Goal: Task Accomplishment & Management: Complete application form

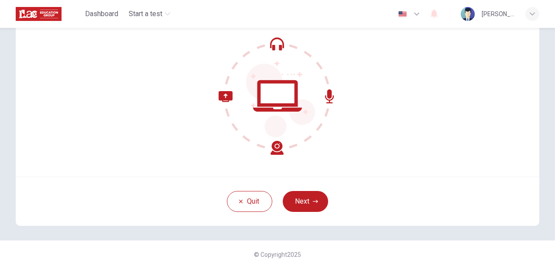
scroll to position [77, 0]
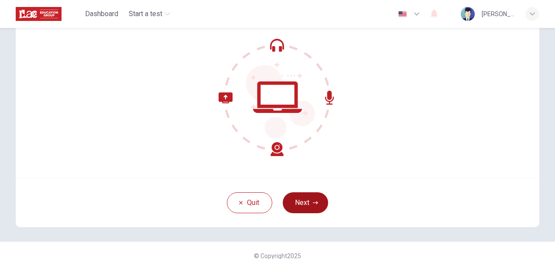
click at [301, 203] on button "Next" at bounding box center [305, 202] width 45 height 21
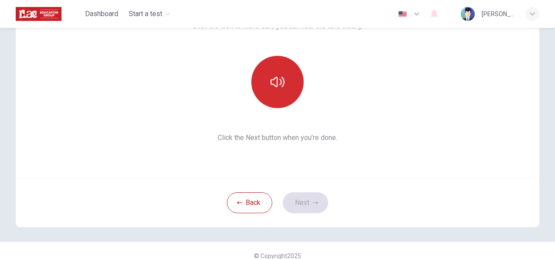
click at [273, 83] on icon "button" at bounding box center [277, 82] width 14 height 14
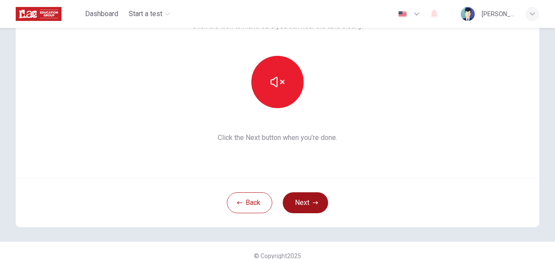
click at [313, 202] on icon "button" at bounding box center [315, 202] width 5 height 5
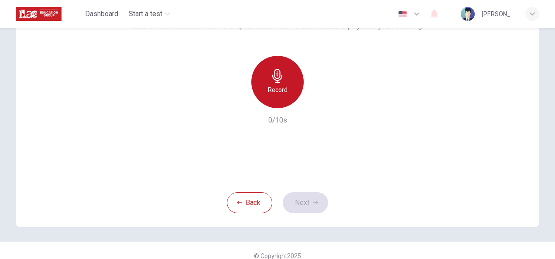
click at [281, 74] on icon "button" at bounding box center [277, 76] width 14 height 14
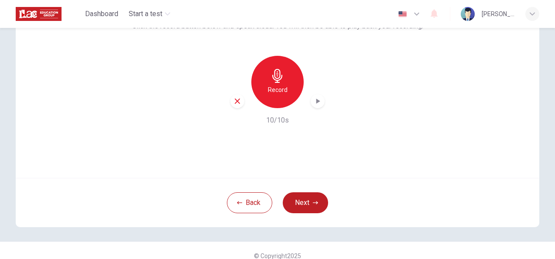
click at [320, 102] on div "button" at bounding box center [318, 101] width 14 height 14
click at [302, 201] on button "Next" at bounding box center [305, 202] width 45 height 21
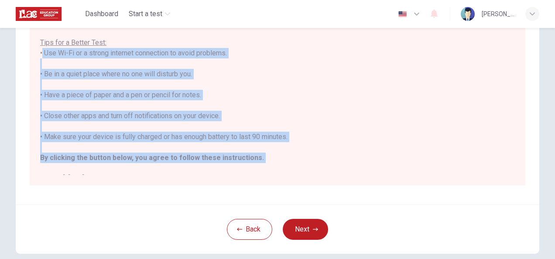
scroll to position [10, 0]
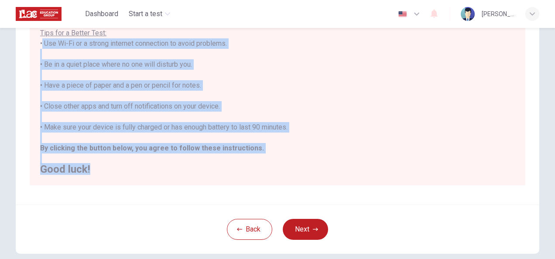
drag, startPoint x: 39, startPoint y: 53, endPoint x: 218, endPoint y: 193, distance: 227.5
click at [218, 193] on div "Disclaimer: You are about to start a Placement Test . Before You Start the Test…" at bounding box center [277, 44] width 523 height 321
copy div "• Use Wi-Fi or a strong internet connection to avoid problems. • Be in a quiet …"
click at [351, 158] on div "You are about to start a Placement Test . Before You Start the Test: • Once you…" at bounding box center [277, 54] width 475 height 241
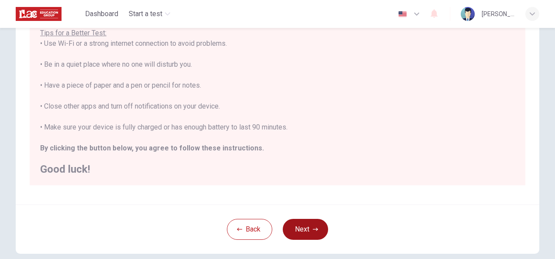
click at [307, 227] on button "Next" at bounding box center [305, 229] width 45 height 21
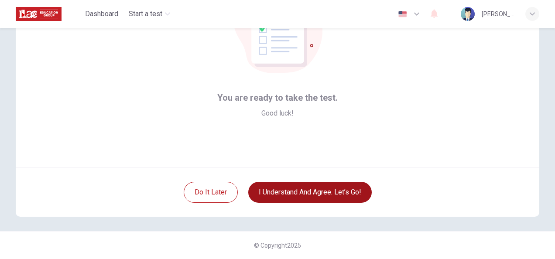
scroll to position [87, 0]
click at [325, 190] on button "I understand and agree. Let’s go!" at bounding box center [309, 192] width 123 height 21
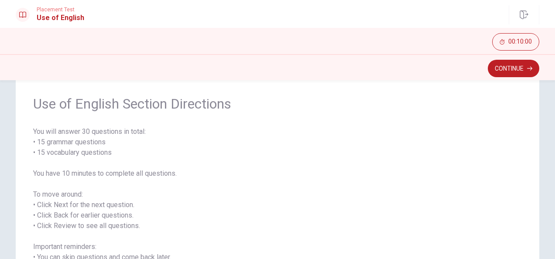
scroll to position [17, 0]
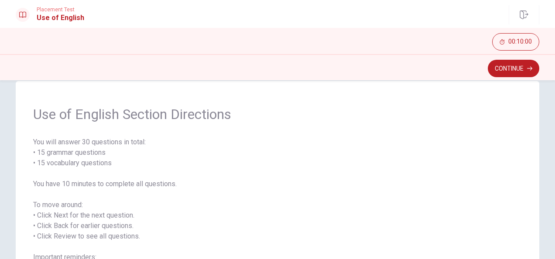
drag, startPoint x: 28, startPoint y: 140, endPoint x: 118, endPoint y: 250, distance: 142.0
click at [118, 250] on div "Use of English Section Directions You will answer 30 questions in total: • 15 g…" at bounding box center [277, 205] width 523 height 248
drag, startPoint x: 31, startPoint y: 112, endPoint x: 116, endPoint y: 202, distance: 123.7
click at [116, 202] on div "Use of English Section Directions You will answer 30 questions in total: • 15 g…" at bounding box center [277, 205] width 523 height 248
drag, startPoint x: 32, startPoint y: 112, endPoint x: 82, endPoint y: 161, distance: 69.7
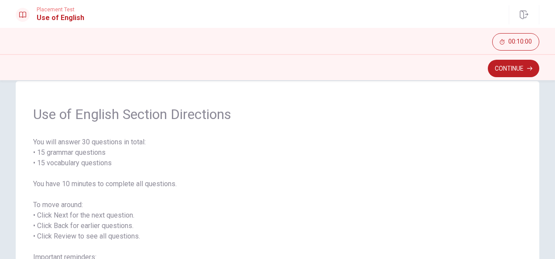
click at [82, 161] on div "Use of English Section Directions You will answer 30 questions in total: • 15 g…" at bounding box center [277, 205] width 523 height 248
drag, startPoint x: 131, startPoint y: 160, endPoint x: 44, endPoint y: 154, distance: 87.0
click at [44, 154] on span "You will answer 30 questions in total: • 15 grammar questions • 15 vocabulary q…" at bounding box center [277, 221] width 489 height 168
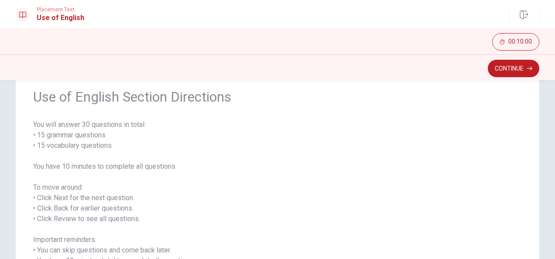
scroll to position [33, 0]
click at [515, 71] on button "Continue" at bounding box center [513, 68] width 51 height 17
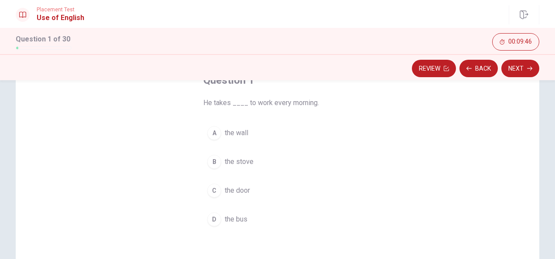
scroll to position [64, 0]
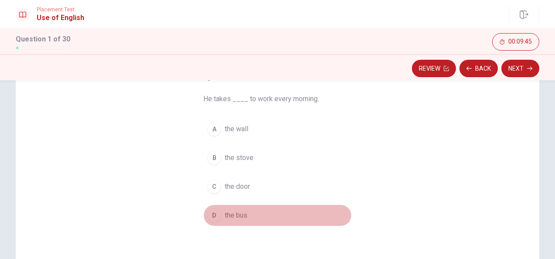
click at [212, 214] on div "D" at bounding box center [214, 216] width 14 height 14
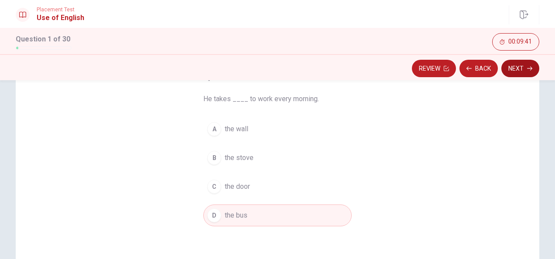
click at [527, 66] on button "Next" at bounding box center [520, 68] width 38 height 17
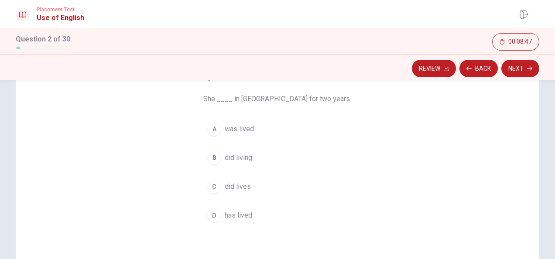
click at [211, 186] on div "C" at bounding box center [214, 187] width 14 height 14
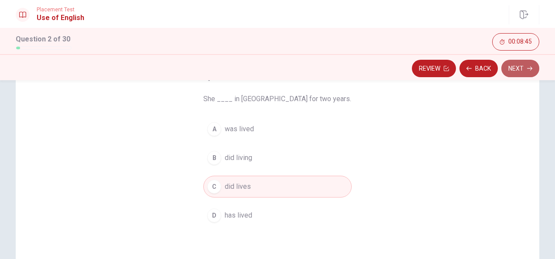
click at [521, 69] on button "Next" at bounding box center [520, 68] width 38 height 17
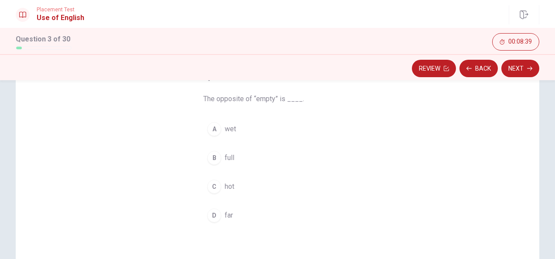
click at [213, 156] on div "B" at bounding box center [214, 158] width 14 height 14
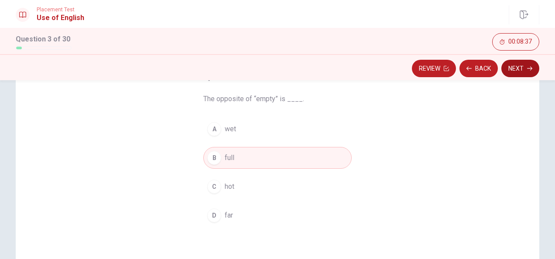
click at [519, 68] on button "Next" at bounding box center [520, 68] width 38 height 17
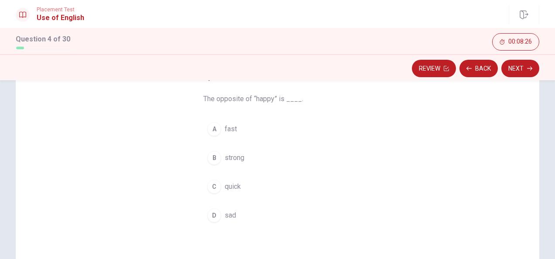
click at [216, 214] on div "D" at bounding box center [214, 216] width 14 height 14
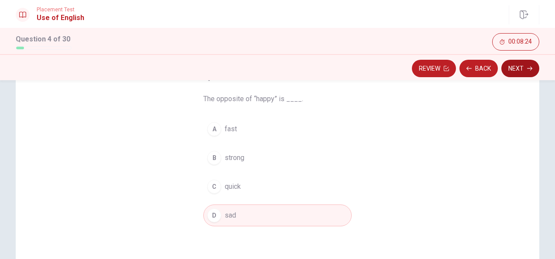
click at [525, 70] on button "Next" at bounding box center [520, 68] width 38 height 17
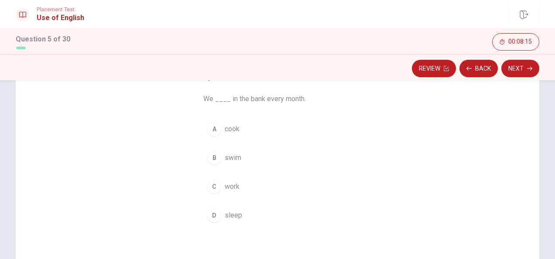
click at [214, 184] on div "C" at bounding box center [214, 187] width 14 height 14
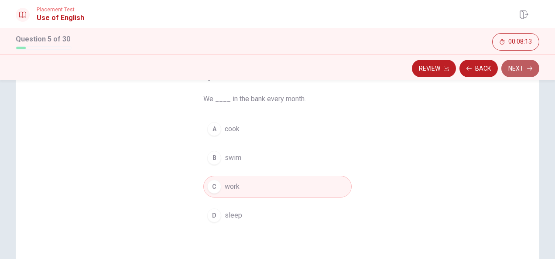
click at [528, 71] on icon "button" at bounding box center [529, 68] width 5 height 5
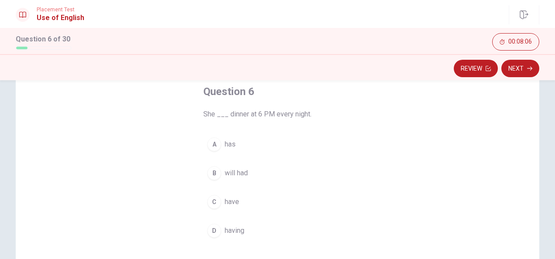
scroll to position [59, 0]
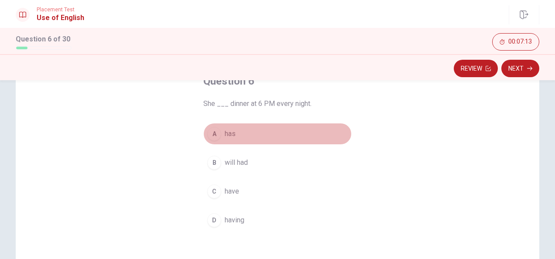
click at [212, 132] on div "A" at bounding box center [214, 134] width 14 height 14
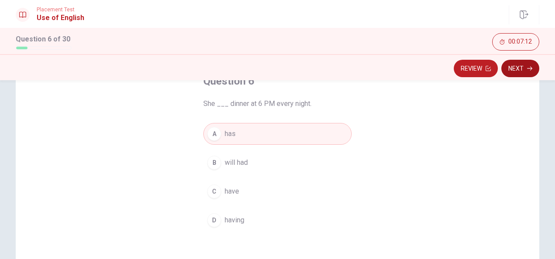
click at [524, 72] on button "Next" at bounding box center [520, 68] width 38 height 17
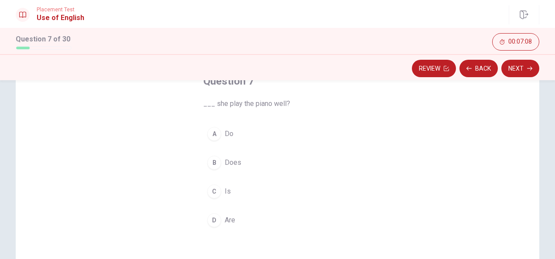
click at [214, 161] on div "B" at bounding box center [214, 163] width 14 height 14
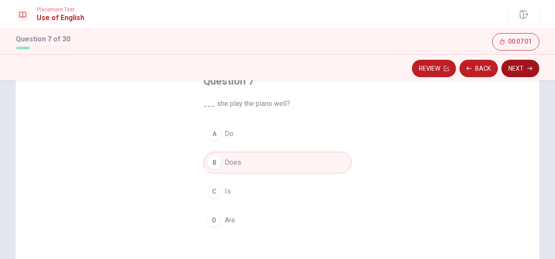
click at [529, 68] on icon "button" at bounding box center [529, 68] width 5 height 5
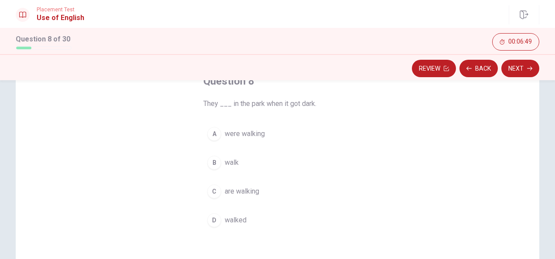
click at [212, 189] on div "C" at bounding box center [214, 192] width 14 height 14
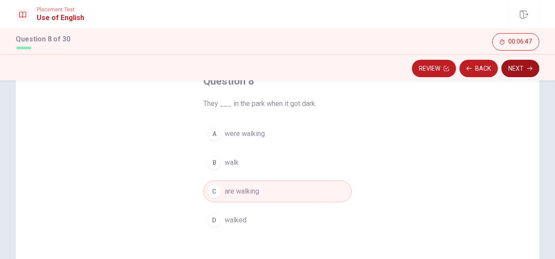
click at [523, 67] on button "Next" at bounding box center [520, 68] width 38 height 17
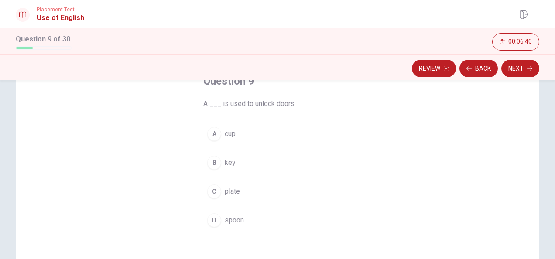
click at [213, 161] on div "B" at bounding box center [214, 163] width 14 height 14
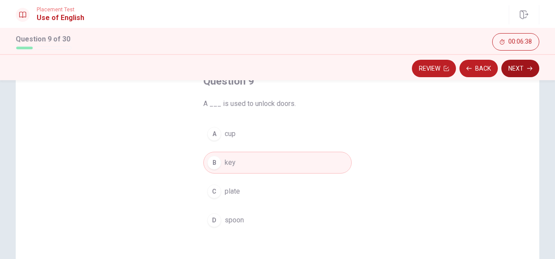
click at [520, 70] on button "Next" at bounding box center [520, 68] width 38 height 17
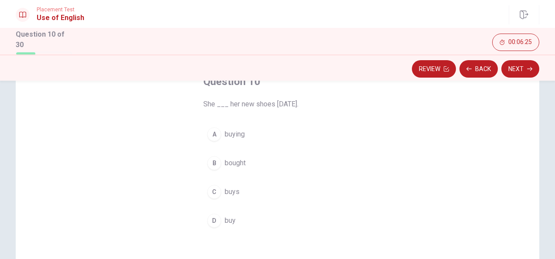
click at [221, 161] on button "B bought" at bounding box center [277, 163] width 148 height 22
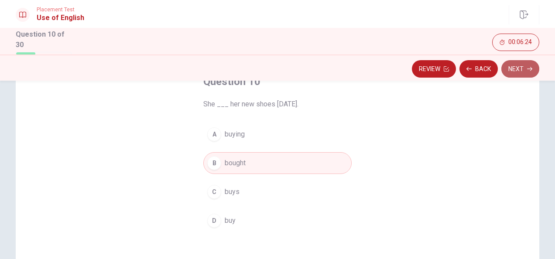
click at [516, 64] on button "Next" at bounding box center [520, 68] width 38 height 17
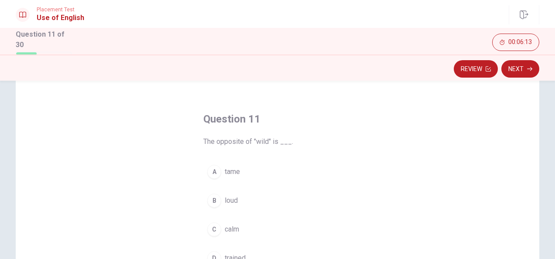
scroll to position [22, 0]
click at [458, 168] on div "Question 11 The opposite of "wild" is ___. A tame B loud C calm D trained" at bounding box center [277, 227] width 523 height 303
click at [225, 172] on span "tame" at bounding box center [232, 171] width 15 height 10
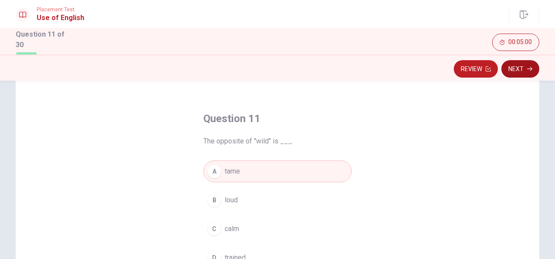
click at [527, 63] on button "Next" at bounding box center [520, 68] width 38 height 17
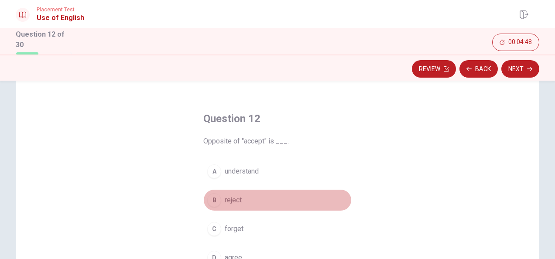
click at [331, 189] on button "B reject" at bounding box center [277, 200] width 148 height 22
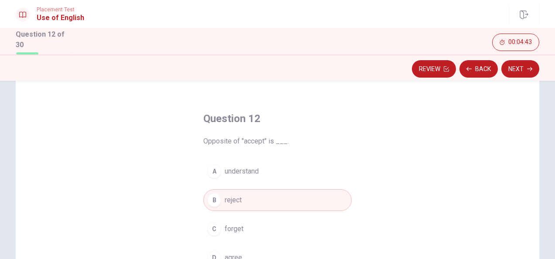
click at [331, 189] on button "B reject" at bounding box center [277, 200] width 148 height 22
click at [527, 70] on icon "button" at bounding box center [529, 68] width 5 height 5
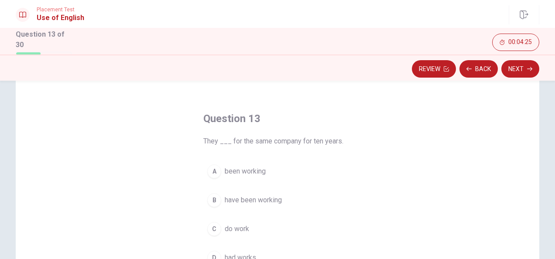
click at [257, 198] on span "have been working" at bounding box center [253, 200] width 57 height 10
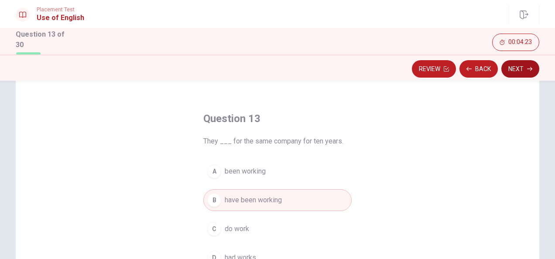
click at [518, 70] on button "Next" at bounding box center [520, 68] width 38 height 17
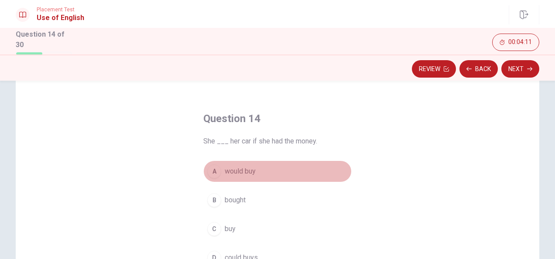
click at [236, 171] on span "would buy" at bounding box center [240, 171] width 31 height 10
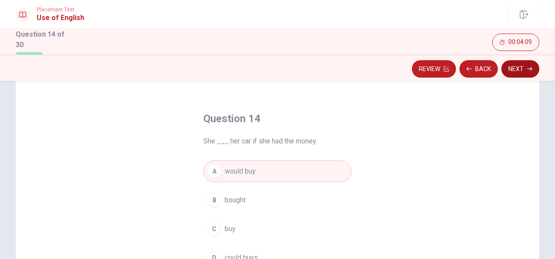
click at [530, 69] on icon "button" at bounding box center [529, 68] width 5 height 5
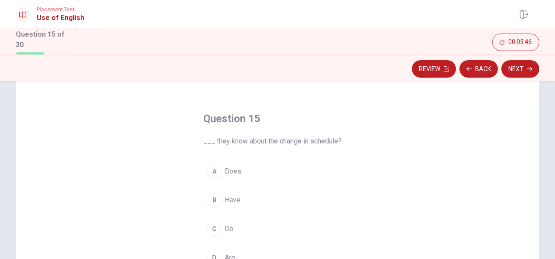
click at [225, 227] on span "Do" at bounding box center [229, 229] width 9 height 10
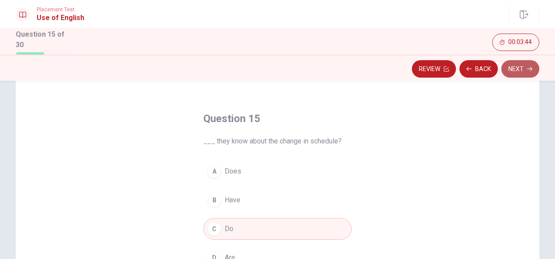
click at [517, 68] on button "Next" at bounding box center [520, 68] width 38 height 17
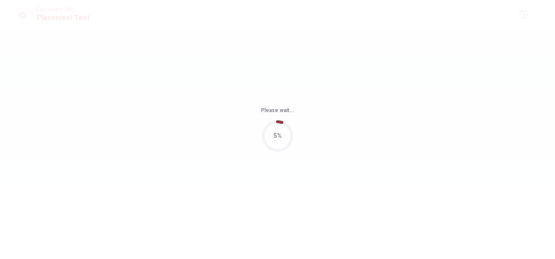
scroll to position [0, 0]
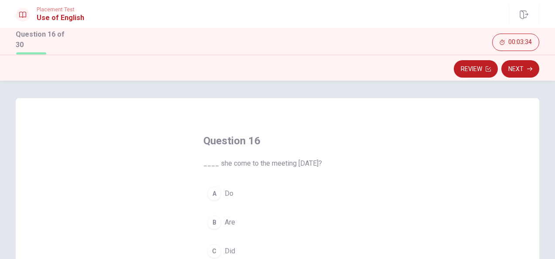
click at [227, 249] on span "Did" at bounding box center [230, 251] width 10 height 10
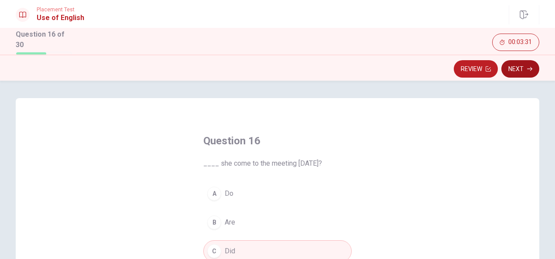
click at [522, 67] on button "Next" at bounding box center [520, 68] width 38 height 17
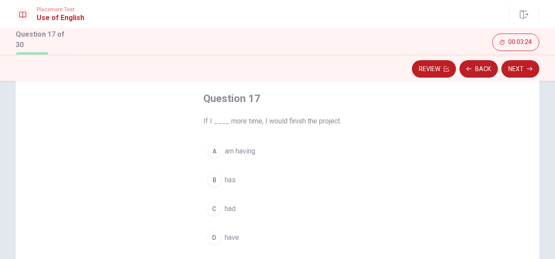
scroll to position [57, 0]
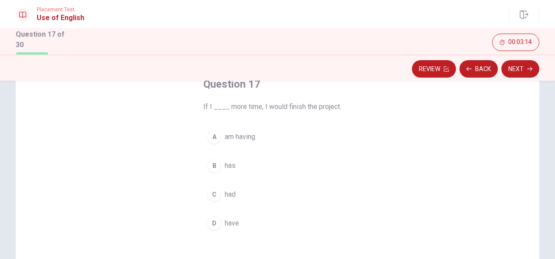
click at [226, 194] on span "had" at bounding box center [230, 194] width 11 height 10
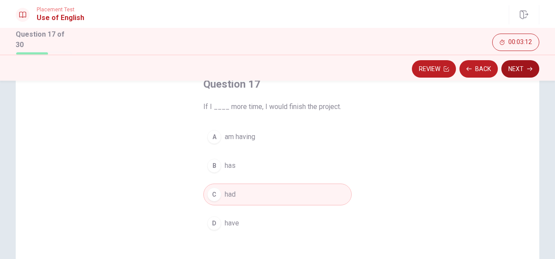
click at [519, 67] on button "Next" at bounding box center [520, 68] width 38 height 17
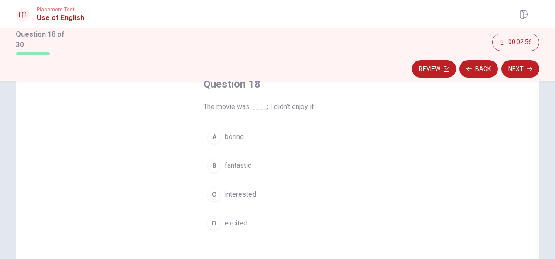
click at [227, 134] on span "boring" at bounding box center [234, 137] width 19 height 10
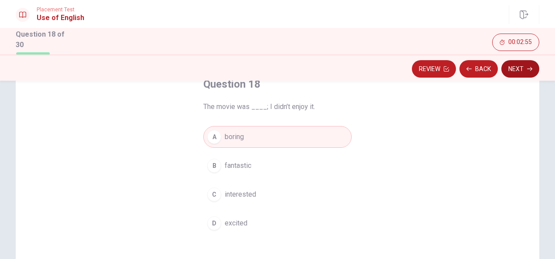
click at [520, 65] on button "Next" at bounding box center [520, 68] width 38 height 17
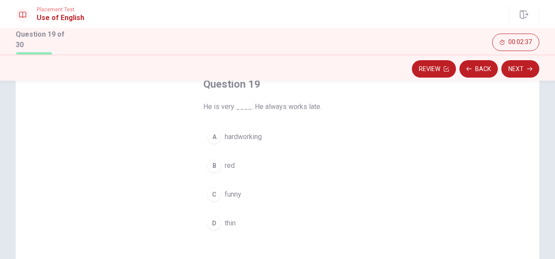
click at [250, 139] on span "hardworking" at bounding box center [243, 137] width 37 height 10
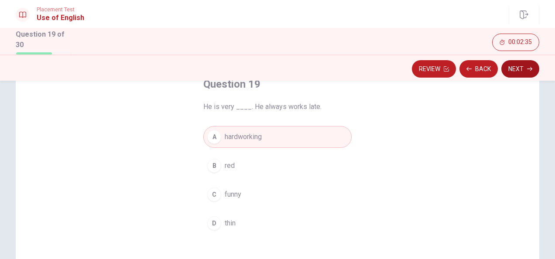
click at [519, 69] on button "Next" at bounding box center [520, 68] width 38 height 17
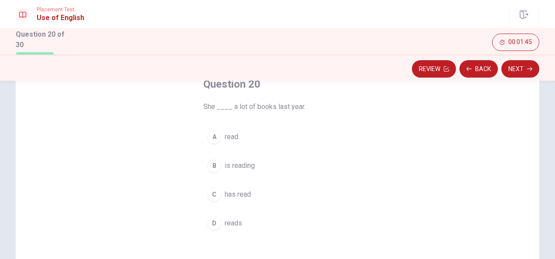
click at [240, 192] on span "has read" at bounding box center [238, 194] width 26 height 10
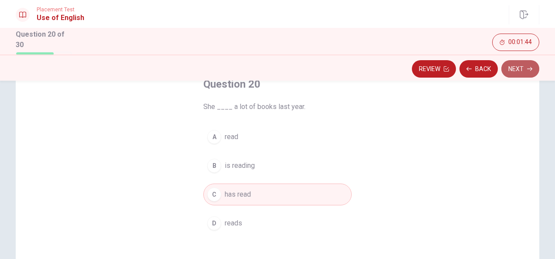
click at [527, 65] on button "Next" at bounding box center [520, 68] width 38 height 17
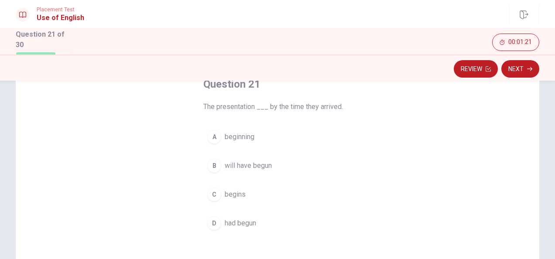
click at [252, 165] on span "will have begun" at bounding box center [248, 166] width 47 height 10
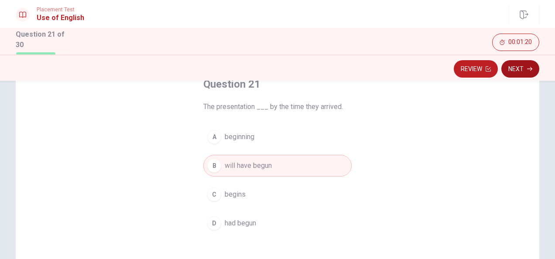
click at [520, 65] on button "Next" at bounding box center [520, 68] width 38 height 17
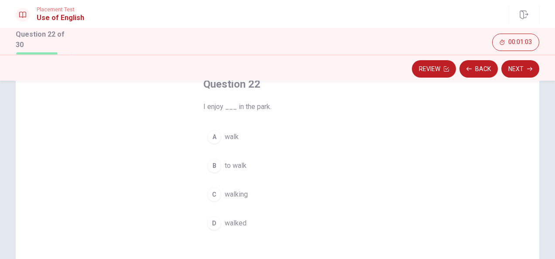
click at [237, 192] on span "walking" at bounding box center [236, 194] width 23 height 10
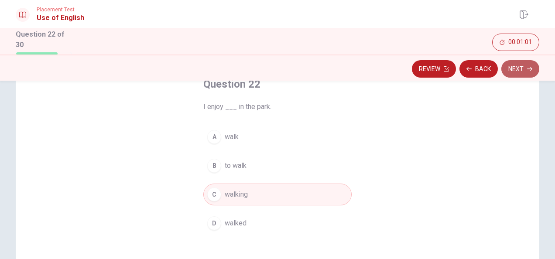
click at [521, 69] on button "Next" at bounding box center [520, 68] width 38 height 17
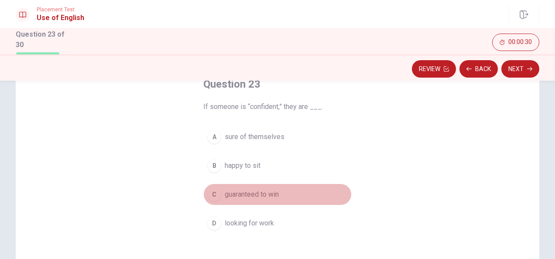
click at [244, 191] on span "guaranteed to win" at bounding box center [252, 194] width 54 height 10
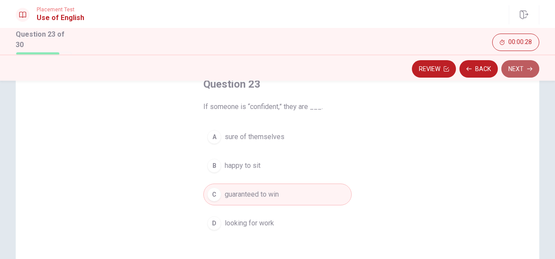
click at [524, 72] on button "Next" at bounding box center [520, 68] width 38 height 17
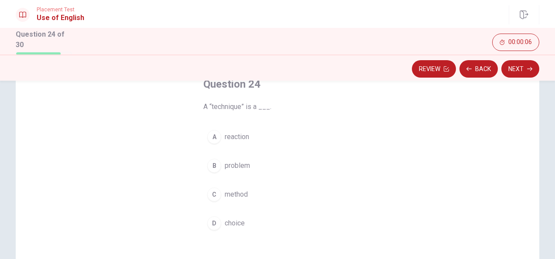
click at [237, 137] on span "reaction" at bounding box center [237, 137] width 24 height 10
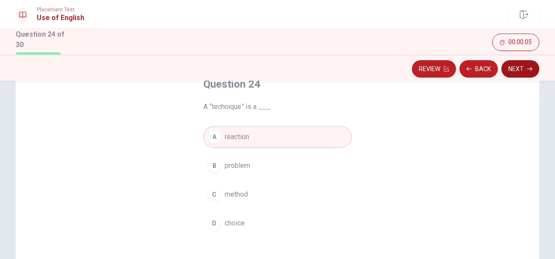
click at [520, 67] on button "Next" at bounding box center [520, 68] width 38 height 17
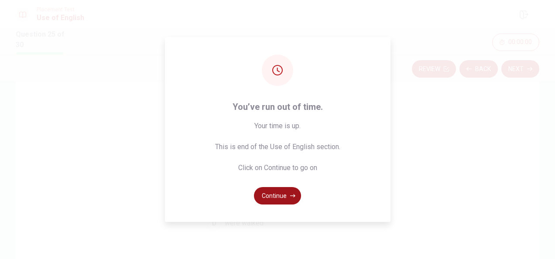
click at [282, 196] on button "Continue" at bounding box center [277, 195] width 47 height 17
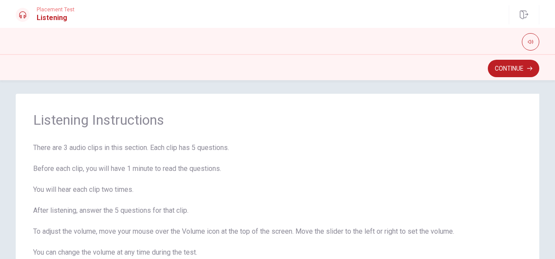
scroll to position [0, 0]
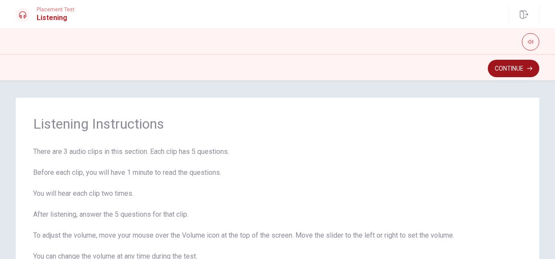
click at [512, 66] on button "Continue" at bounding box center [513, 68] width 51 height 17
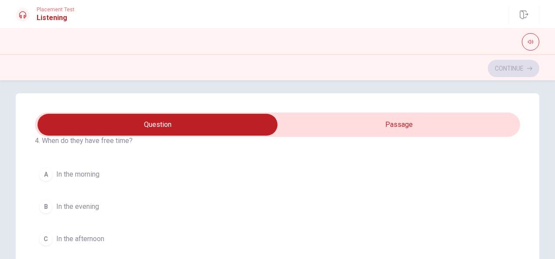
scroll to position [43, 0]
click at [95, 234] on span "In the afternoon" at bounding box center [80, 236] width 48 height 10
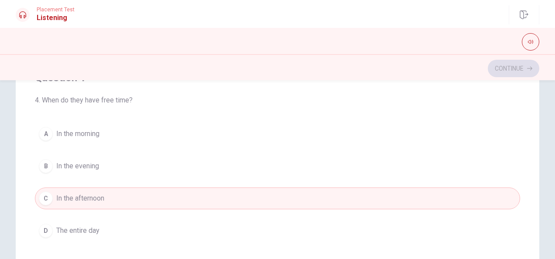
scroll to position [10, 0]
click at [24, 16] on icon at bounding box center [22, 14] width 7 height 7
click at [534, 38] on button "button" at bounding box center [530, 41] width 17 height 17
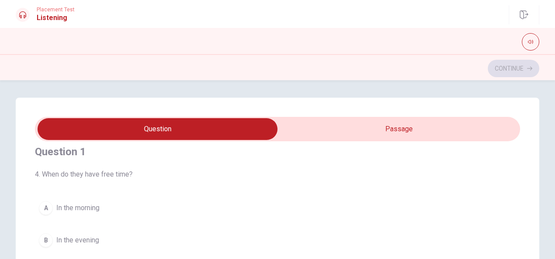
type input "25"
click at [156, 127] on input "checkbox" at bounding box center [158, 129] width 728 height 22
checkbox input "true"
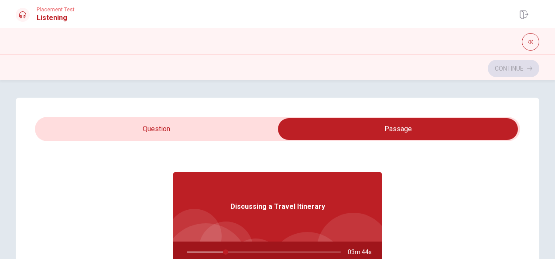
type input "26"
click at [199, 131] on input "checkbox" at bounding box center [398, 129] width 728 height 22
checkbox input "false"
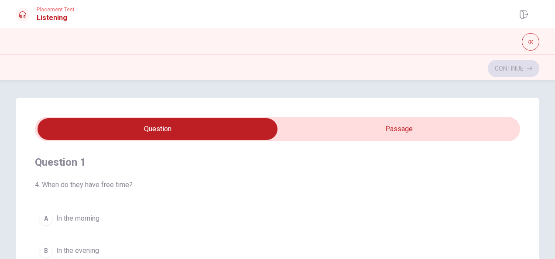
click at [97, 218] on span "In the morning" at bounding box center [77, 218] width 43 height 10
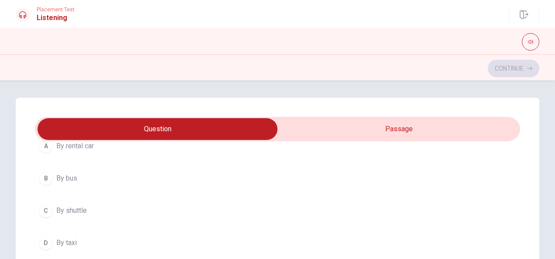
scroll to position [273, 0]
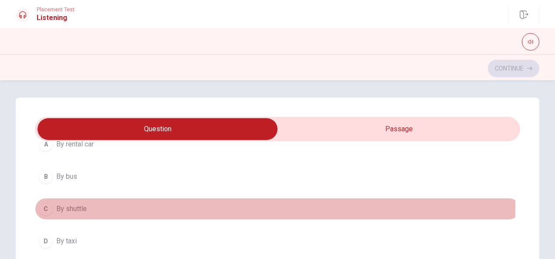
click at [74, 205] on span "By shuttle" at bounding box center [71, 209] width 31 height 10
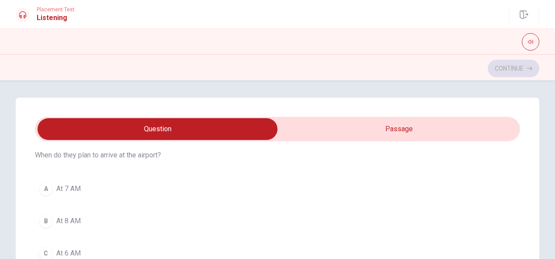
scroll to position [425, 0]
click at [78, 250] on span "At 6 AM" at bounding box center [68, 255] width 24 height 10
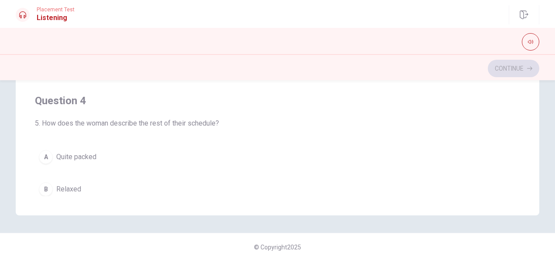
scroll to position [235, 0]
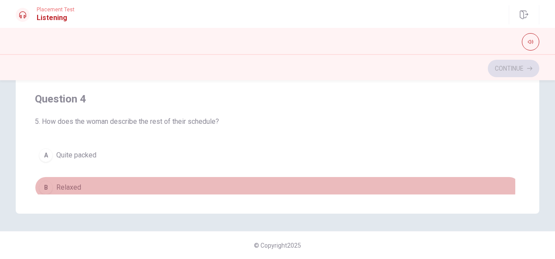
click at [70, 182] on span "Relaxed" at bounding box center [68, 187] width 25 height 10
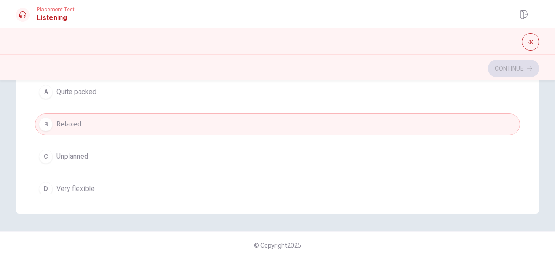
scroll to position [485, 0]
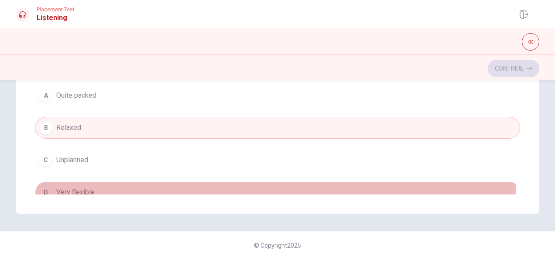
click at [72, 187] on span "Very flexible" at bounding box center [75, 192] width 38 height 10
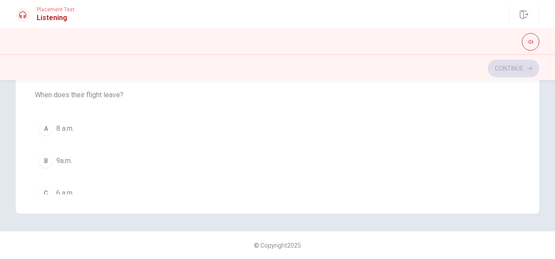
scroll to position [656, 0]
click at [74, 120] on button "A 8 a.m." at bounding box center [277, 124] width 485 height 22
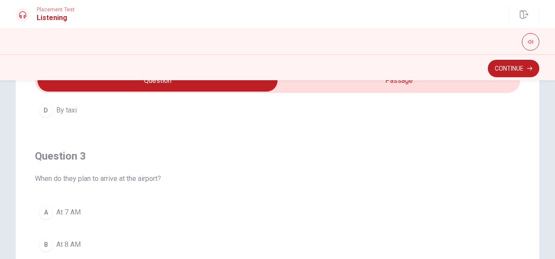
scroll to position [46, 0]
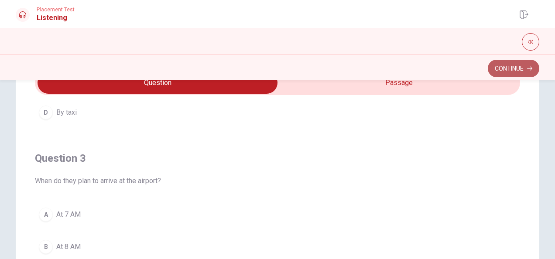
click at [522, 66] on button "Continue" at bounding box center [513, 68] width 51 height 17
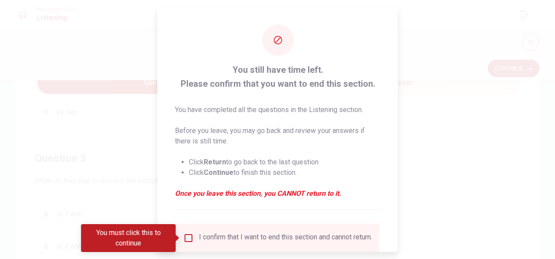
drag, startPoint x: 225, startPoint y: 69, endPoint x: 354, endPoint y: 108, distance: 134.5
click at [354, 108] on div "You still have time left. Please confirm that you want to end this section. You…" at bounding box center [277, 136] width 205 height 147
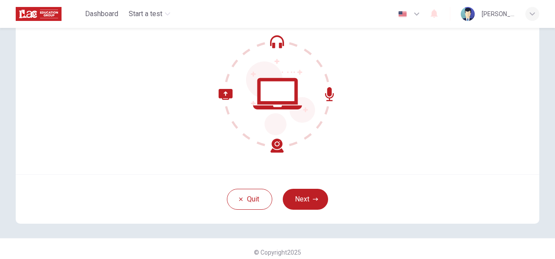
scroll to position [87, 0]
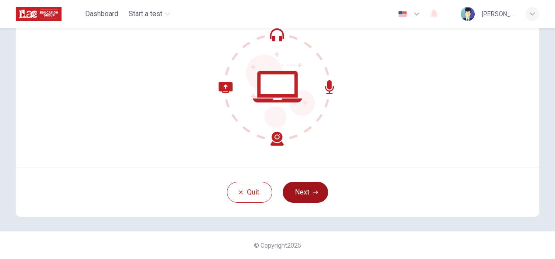
click at [302, 195] on button "Next" at bounding box center [305, 192] width 45 height 21
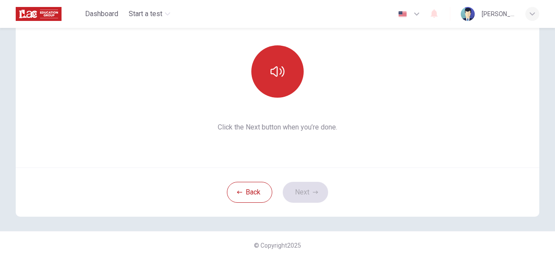
click at [270, 64] on button "button" at bounding box center [277, 71] width 52 height 52
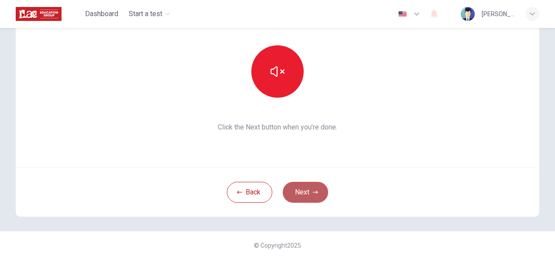
click at [301, 192] on button "Next" at bounding box center [305, 192] width 45 height 21
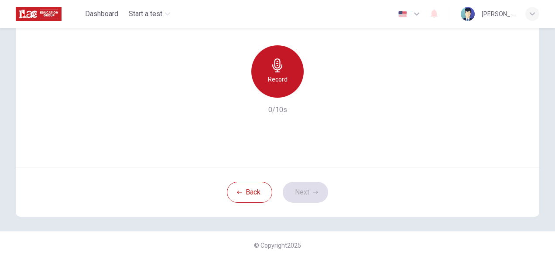
click at [272, 68] on icon "button" at bounding box center [277, 65] width 10 height 14
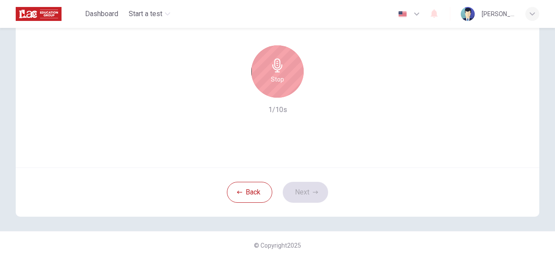
click at [271, 62] on icon "button" at bounding box center [277, 65] width 14 height 14
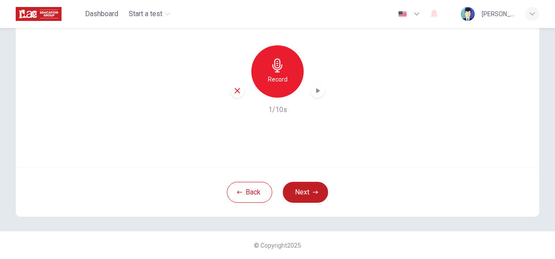
click at [234, 91] on icon "button" at bounding box center [237, 91] width 8 height 8
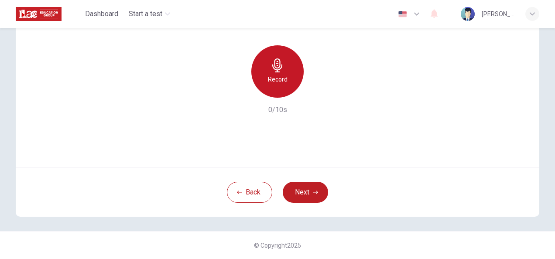
click at [270, 72] on icon "button" at bounding box center [277, 65] width 14 height 14
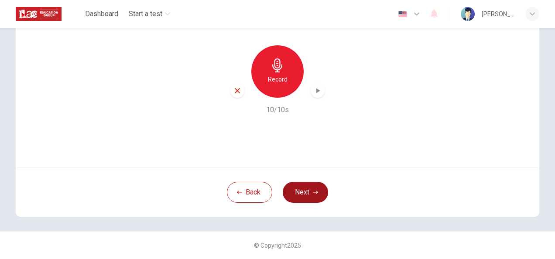
click at [308, 192] on button "Next" at bounding box center [305, 192] width 45 height 21
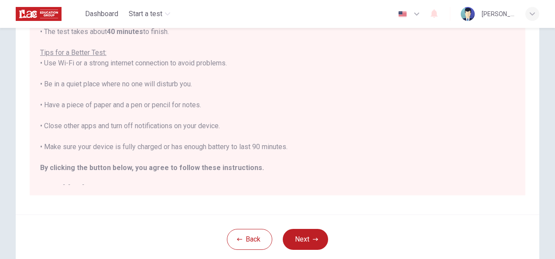
scroll to position [198, 0]
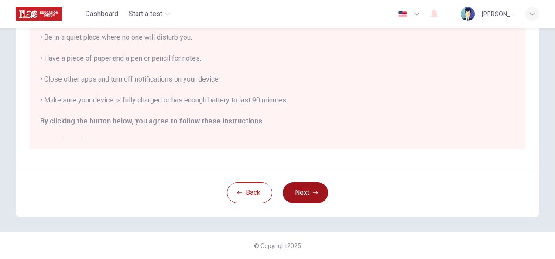
click at [304, 190] on button "Next" at bounding box center [305, 192] width 45 height 21
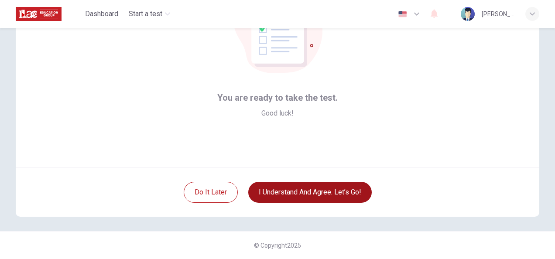
scroll to position [87, 0]
click at [318, 195] on button "I understand and agree. Let’s go!" at bounding box center [309, 192] width 123 height 21
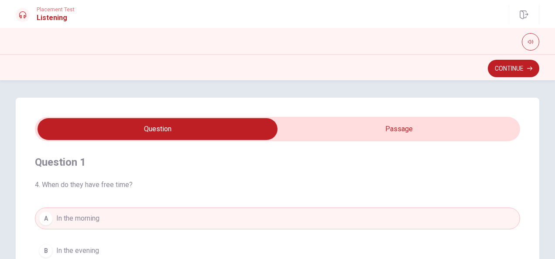
click at [117, 120] on input "checkbox" at bounding box center [158, 129] width 728 height 22
checkbox input "true"
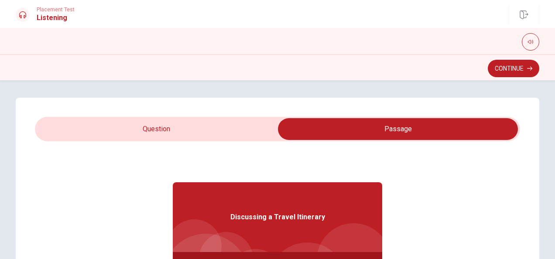
type input "72"
click at [123, 123] on input "checkbox" at bounding box center [398, 129] width 728 height 22
checkbox input "false"
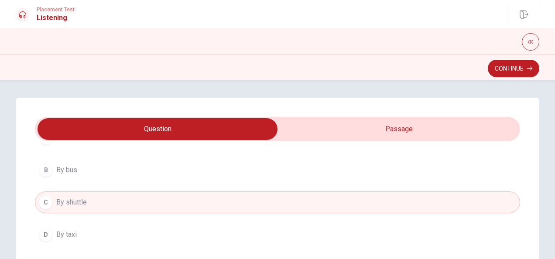
scroll to position [281, 0]
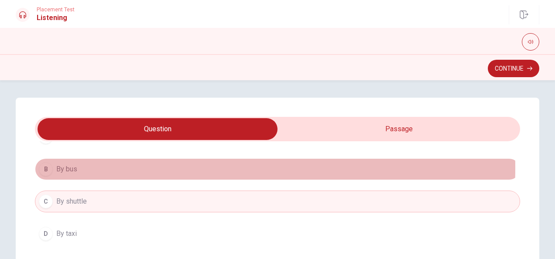
click at [83, 166] on button "B By bus" at bounding box center [277, 169] width 485 height 22
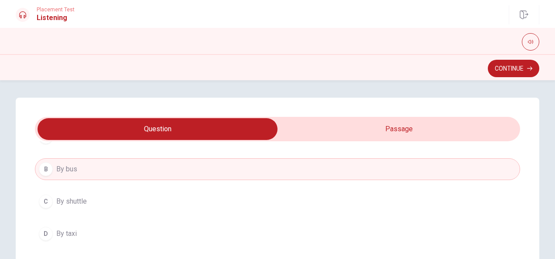
drag, startPoint x: 512, startPoint y: 233, endPoint x: 514, endPoint y: 245, distance: 12.4
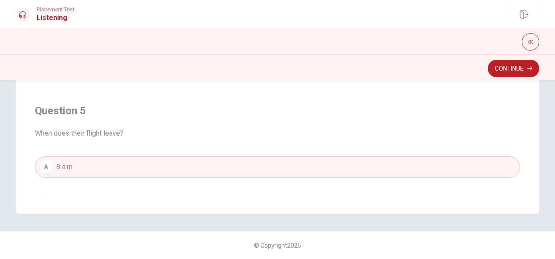
scroll to position [617, 0]
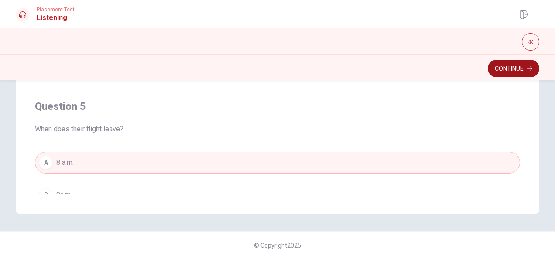
click at [510, 68] on button "Continue" at bounding box center [513, 68] width 51 height 17
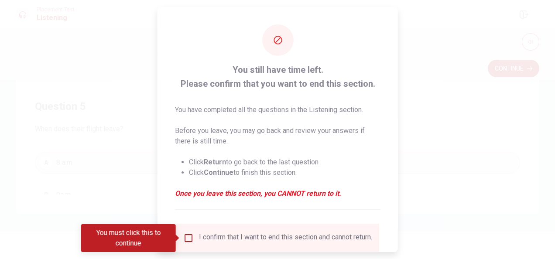
click at [189, 238] on input "You must click this to continue" at bounding box center [188, 238] width 10 height 10
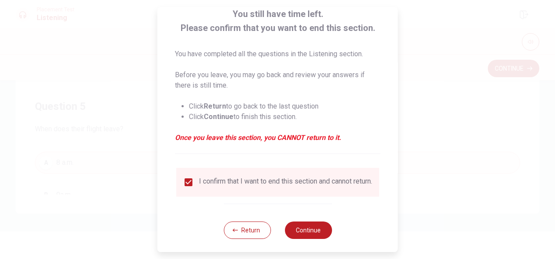
scroll to position [66, 0]
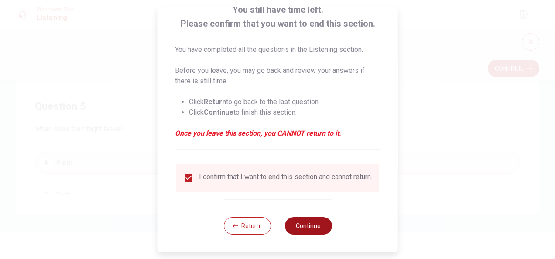
click at [322, 226] on button "Continue" at bounding box center [307, 225] width 47 height 17
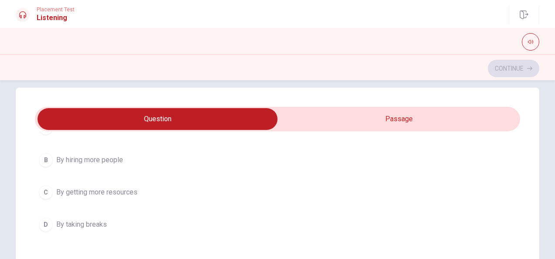
scroll to position [0, 0]
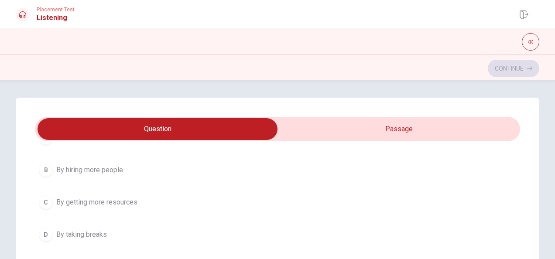
type input "18"
click at [95, 127] on input "checkbox" at bounding box center [158, 129] width 728 height 22
checkbox input "true"
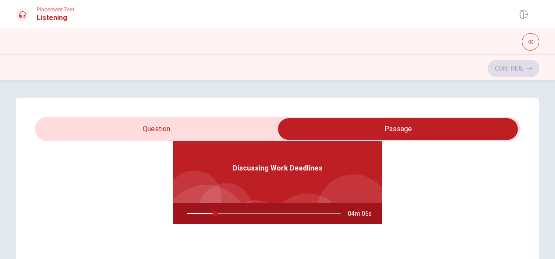
scroll to position [49, 0]
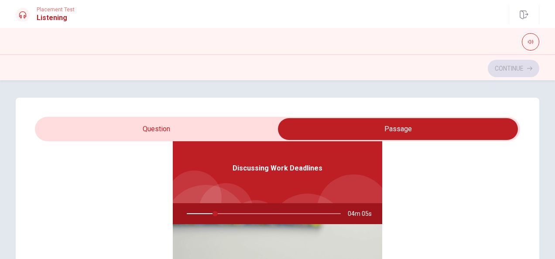
type input "19"
click at [95, 127] on input "checkbox" at bounding box center [398, 129] width 728 height 22
checkbox input "false"
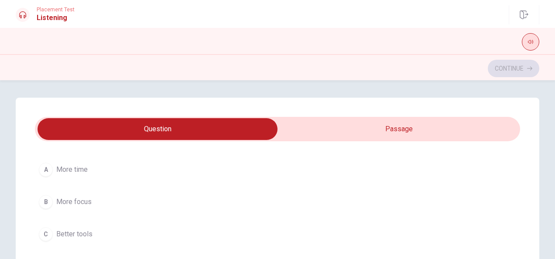
click at [531, 40] on icon "button" at bounding box center [530, 41] width 5 height 5
click at [486, 225] on button "C Better tools" at bounding box center [277, 234] width 485 height 22
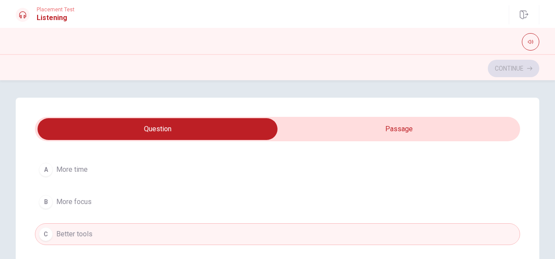
type input "22"
click at [412, 129] on input "checkbox" at bounding box center [158, 129] width 728 height 22
checkbox input "true"
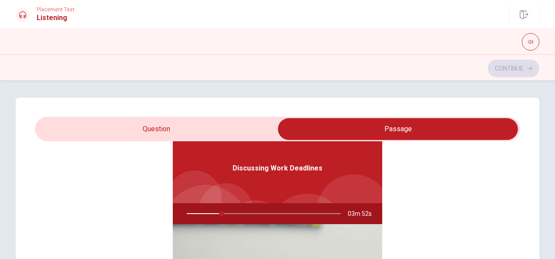
type input "23"
click at [142, 123] on input "checkbox" at bounding box center [398, 129] width 728 height 22
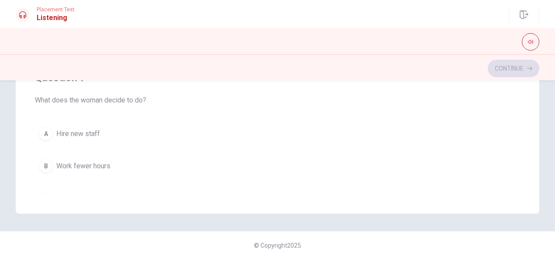
scroll to position [0, 0]
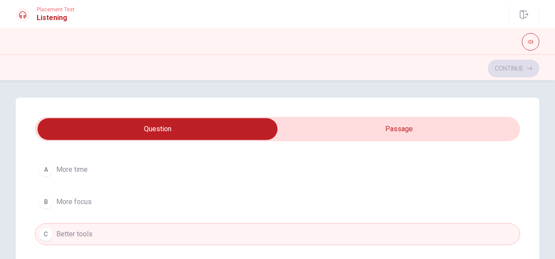
click at [171, 132] on input "checkbox" at bounding box center [158, 129] width 728 height 22
checkbox input "true"
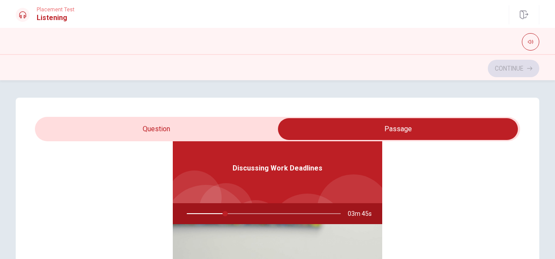
type input "25"
click at [171, 132] on input "checkbox" at bounding box center [398, 129] width 728 height 22
checkbox input "false"
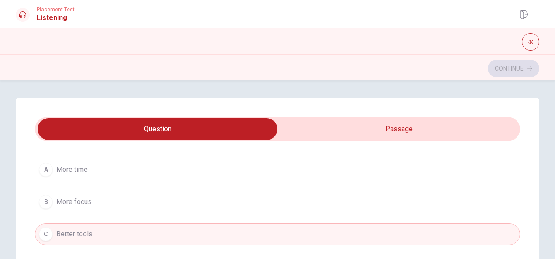
click at [46, 17] on h1 "Listening" at bounding box center [56, 18] width 38 height 10
click at [24, 14] on icon at bounding box center [22, 14] width 7 height 7
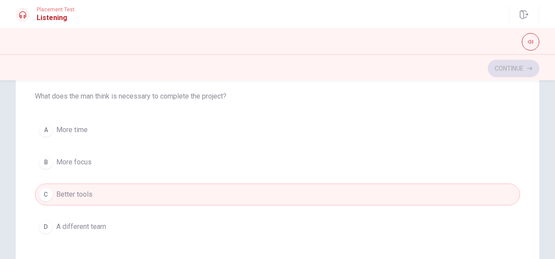
click at [79, 162] on span "More focus" at bounding box center [73, 162] width 35 height 10
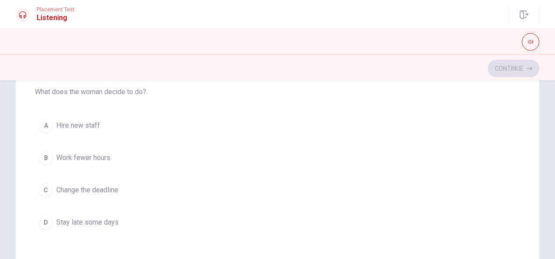
scroll to position [205, 0]
click at [95, 184] on span "Change the deadline" at bounding box center [87, 188] width 62 height 10
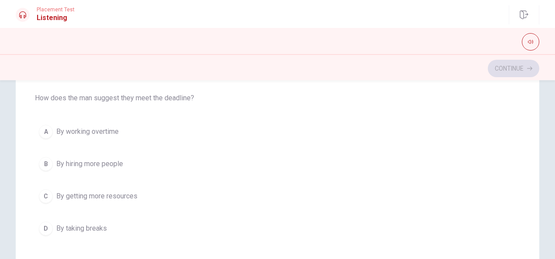
scroll to position [398, 0]
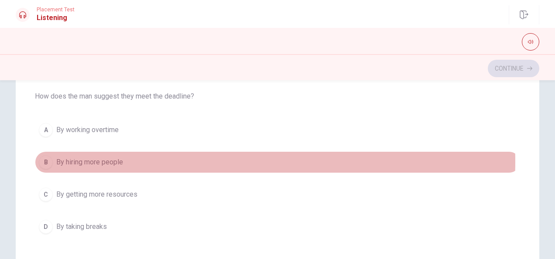
click at [111, 158] on span "By hiring more people" at bounding box center [89, 162] width 67 height 10
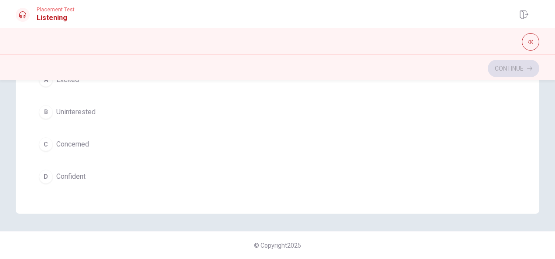
scroll to position [701, 0]
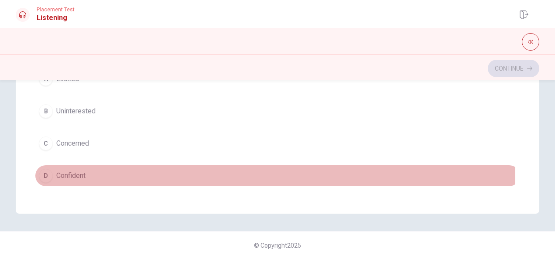
click at [84, 171] on span "Confident" at bounding box center [70, 176] width 29 height 10
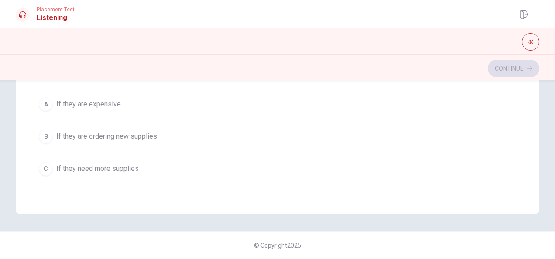
scroll to position [473, 0]
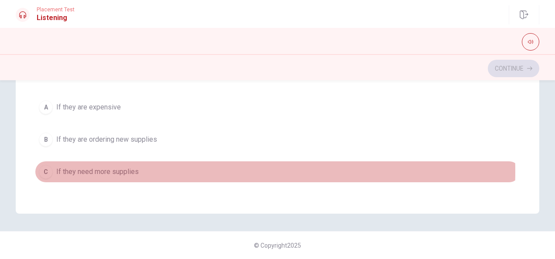
click at [106, 167] on span "If they need more supplies" at bounding box center [97, 172] width 82 height 10
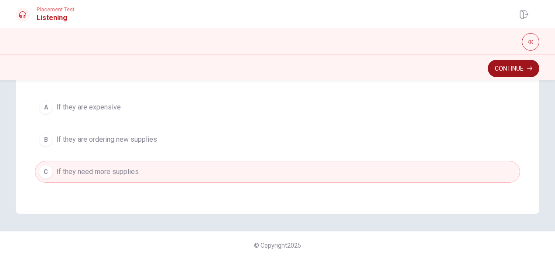
click at [516, 68] on button "Continue" at bounding box center [513, 68] width 51 height 17
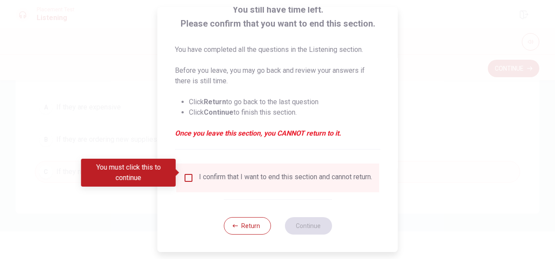
scroll to position [65, 0]
click at [186, 173] on input "You must click this to continue" at bounding box center [188, 178] width 10 height 10
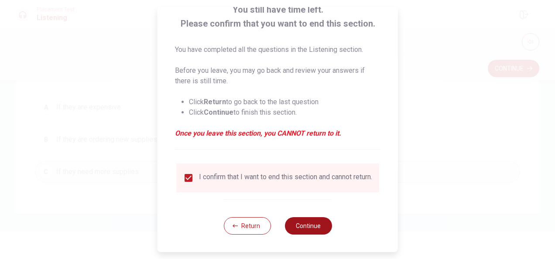
click at [315, 231] on button "Continue" at bounding box center [307, 225] width 47 height 17
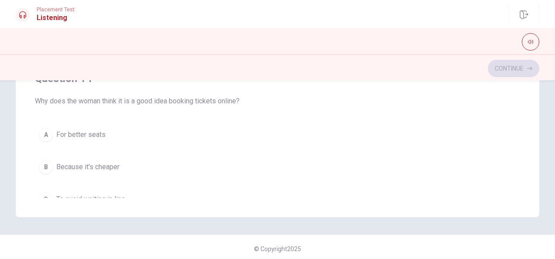
scroll to position [443, 0]
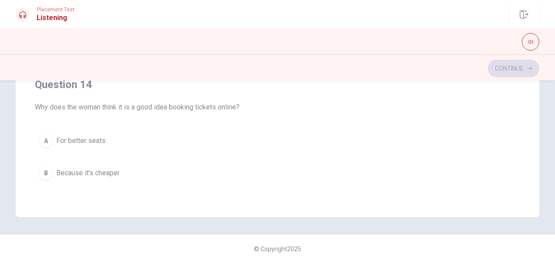
drag, startPoint x: 550, startPoint y: 196, endPoint x: 548, endPoint y: 130, distance: 66.3
click at [548, 130] on div "Question 11 What is one reason the man thinks of watching the movie this weeken…" at bounding box center [277, 42] width 551 height 351
click at [551, 101] on div "Question 11 What is one reason the man thinks of watching the movie this weeken…" at bounding box center [277, 169] width 555 height 179
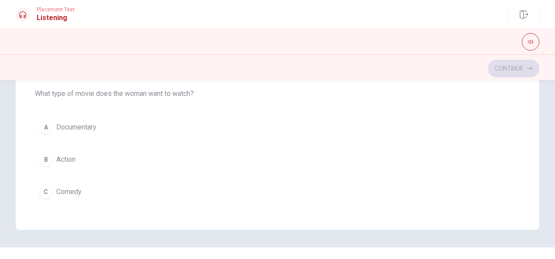
scroll to position [288, 0]
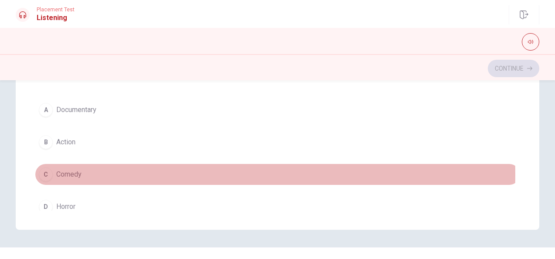
click at [78, 171] on span "Comedy" at bounding box center [68, 174] width 25 height 10
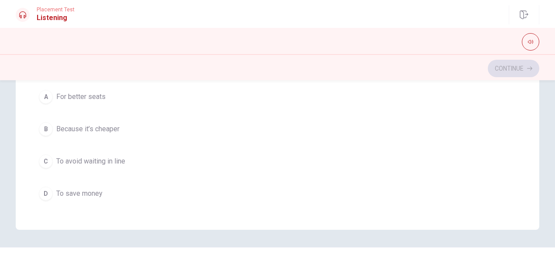
scroll to position [495, 0]
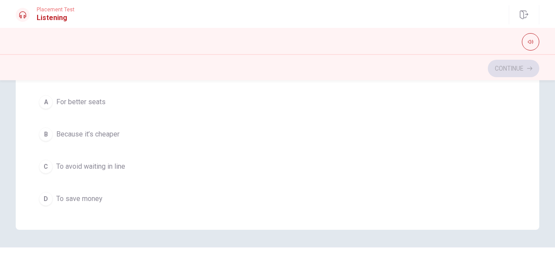
click at [83, 98] on span "For better seats" at bounding box center [80, 102] width 49 height 10
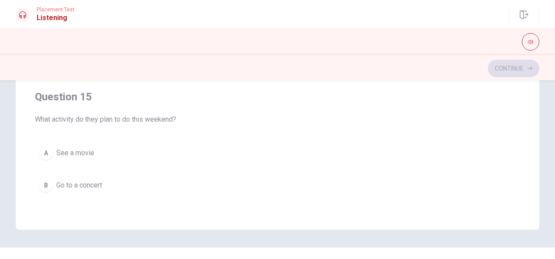
scroll to position [638, 0]
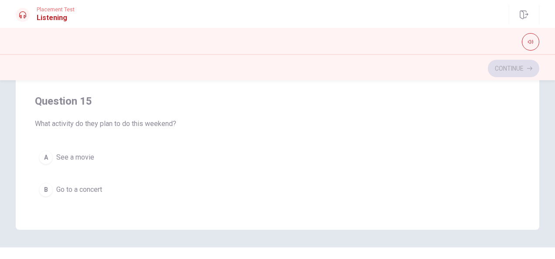
click at [81, 152] on span "See a movie" at bounding box center [75, 157] width 38 height 10
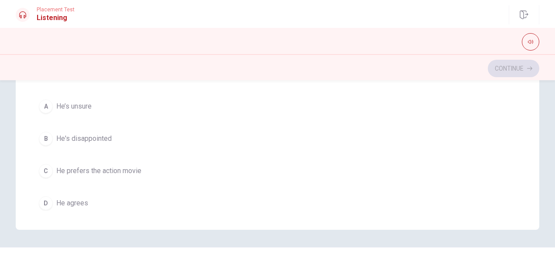
scroll to position [94, 0]
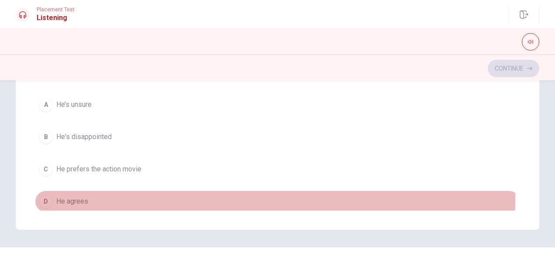
click at [75, 197] on span "He agrees" at bounding box center [72, 201] width 32 height 10
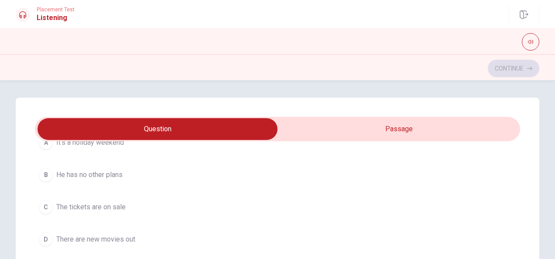
scroll to position [79, 0]
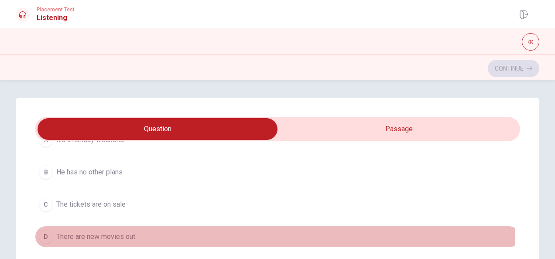
click at [113, 235] on span "There are new movies out" at bounding box center [95, 237] width 79 height 10
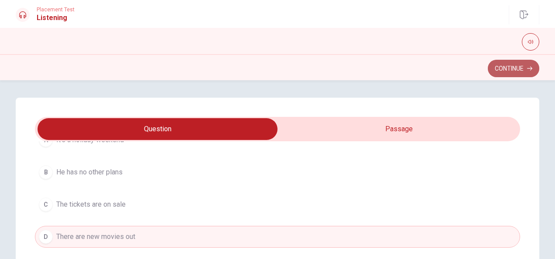
click at [511, 70] on button "Continue" at bounding box center [513, 68] width 51 height 17
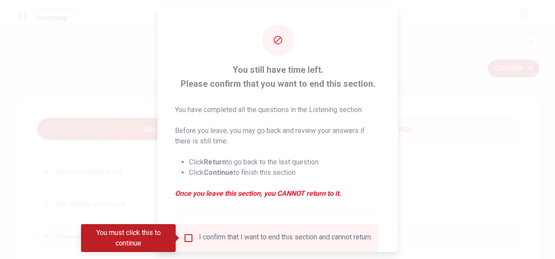
click at [187, 238] on input "You must click this to continue" at bounding box center [188, 238] width 10 height 10
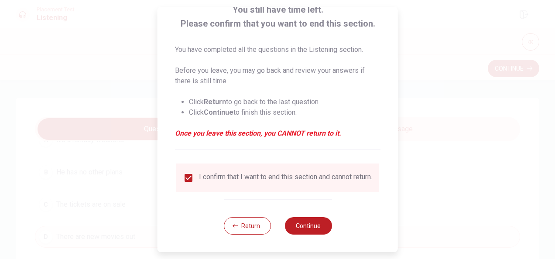
scroll to position [63, 0]
click at [306, 230] on button "Continue" at bounding box center [307, 225] width 47 height 17
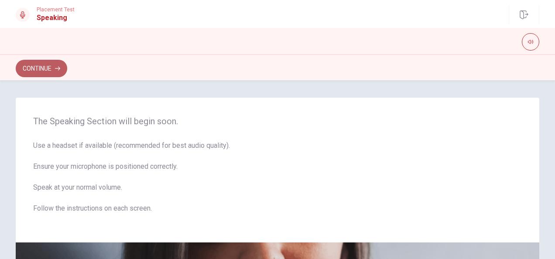
click at [50, 68] on button "Continue" at bounding box center [41, 68] width 51 height 17
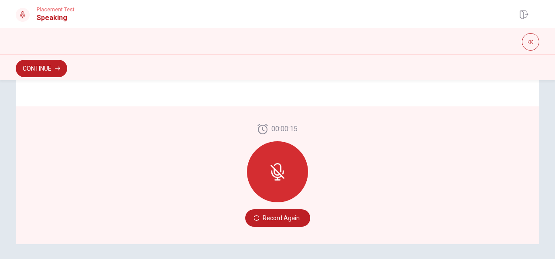
scroll to position [235, 0]
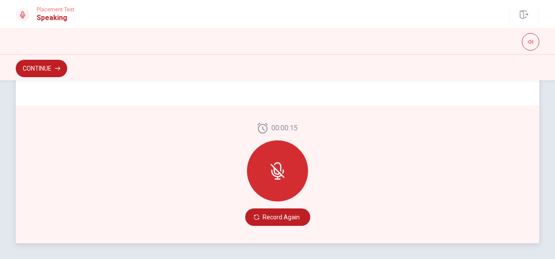
click at [281, 157] on div at bounding box center [277, 170] width 61 height 61
click at [282, 170] on icon at bounding box center [283, 172] width 2 height 4
click at [274, 167] on icon at bounding box center [277, 170] width 17 height 17
click at [281, 216] on button "Record Again" at bounding box center [277, 217] width 65 height 17
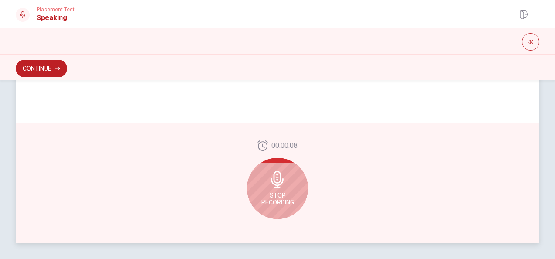
click at [274, 189] on div "Stop Recording" at bounding box center [277, 188] width 61 height 61
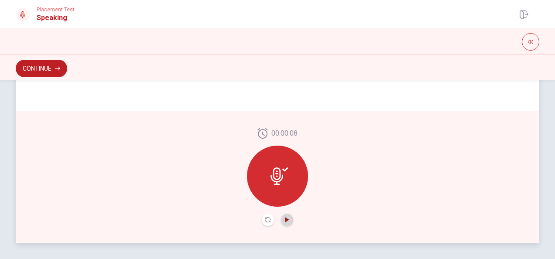
click at [285, 219] on icon "Play Audio" at bounding box center [287, 219] width 4 height 5
click at [57, 68] on icon "button" at bounding box center [57, 68] width 5 height 5
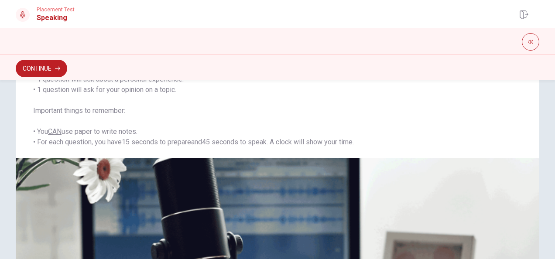
scroll to position [96, 0]
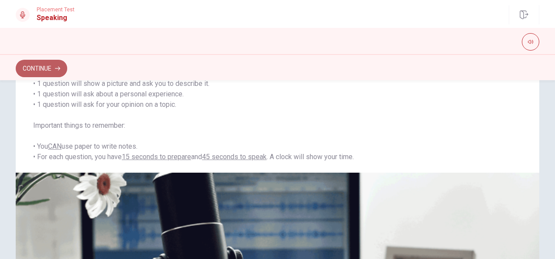
click at [54, 66] on button "Continue" at bounding box center [41, 68] width 51 height 17
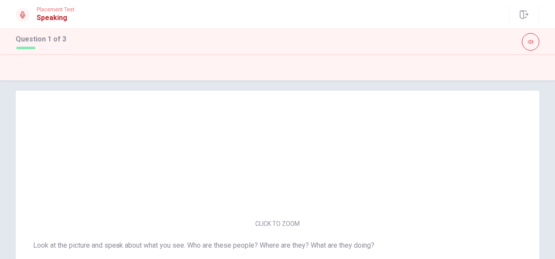
scroll to position [0, 0]
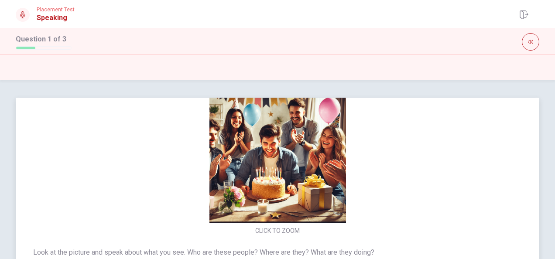
drag, startPoint x: 531, startPoint y: 138, endPoint x: 531, endPoint y: 184, distance: 45.4
click at [531, 184] on div "CLICK TO ZOOM" at bounding box center [277, 161] width 523 height 151
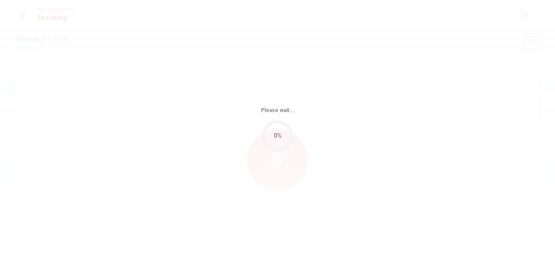
scroll to position [210, 0]
click at [281, 164] on div "Please wait... 0%" at bounding box center [277, 129] width 555 height 259
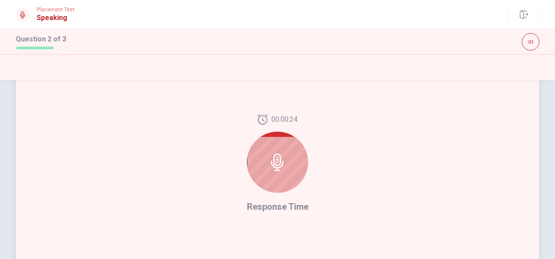
click at [300, 163] on div at bounding box center [277, 162] width 61 height 61
click at [272, 162] on icon at bounding box center [277, 162] width 17 height 17
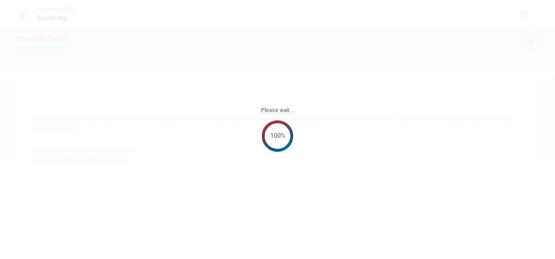
scroll to position [0, 0]
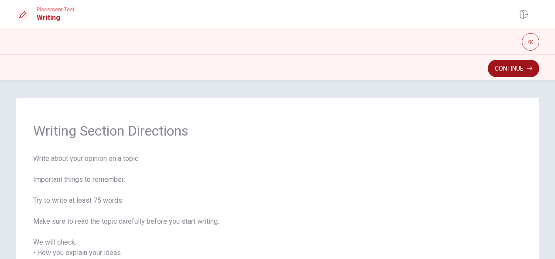
click at [528, 64] on button "Continue" at bounding box center [513, 68] width 51 height 17
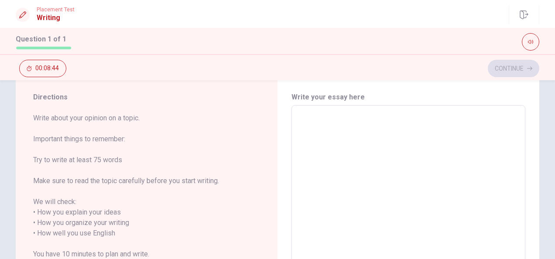
scroll to position [19, 0]
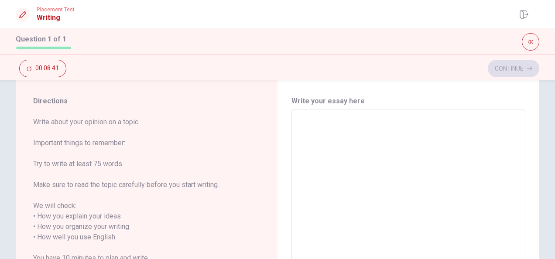
click at [318, 124] on textarea at bounding box center [409, 237] width 222 height 242
type textarea "R"
type textarea "x"
type textarea "Re"
type textarea "x"
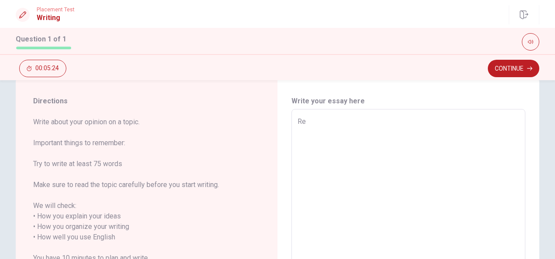
type textarea "Reg"
type textarea "x"
type textarea "Rega"
type textarea "x"
type textarea "Regar"
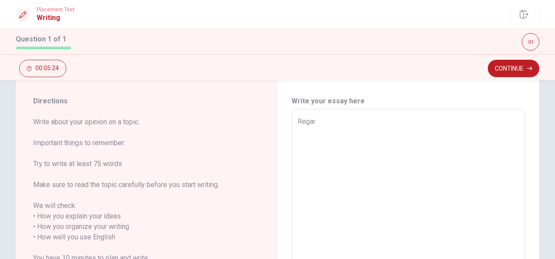
type textarea "x"
type textarea "Regard"
type textarea "x"
type textarea "Regardi"
type textarea "x"
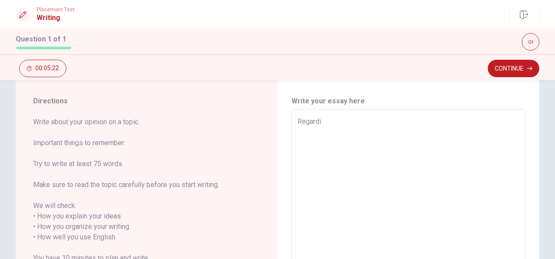
type textarea "Regardin"
type textarea "x"
type textarea "Regarding"
type textarea "x"
type textarea "Regarding"
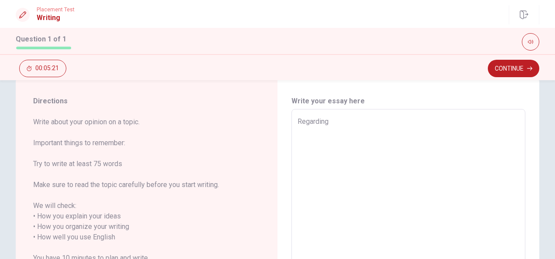
type textarea "x"
type textarea "Regarding m"
type textarea "x"
type textarea "Regarding my"
type textarea "x"
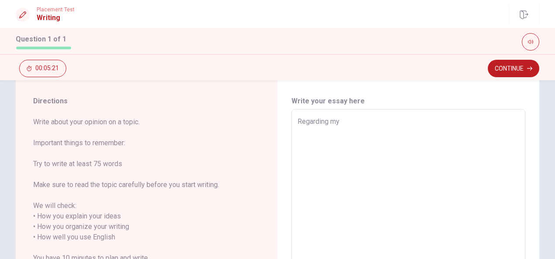
type textarea "Regarding my"
type textarea "x"
type textarea "Regarding my e"
type textarea "x"
type textarea "Regarding my ex"
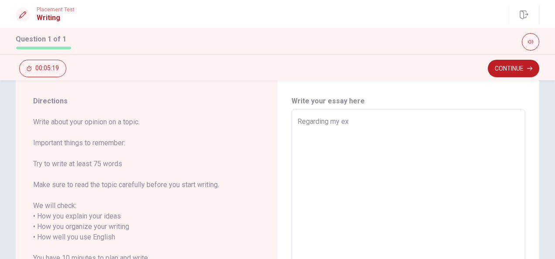
type textarea "x"
type textarea "Regarding my exc"
type textarea "x"
type textarea "Regarding my exch"
type textarea "x"
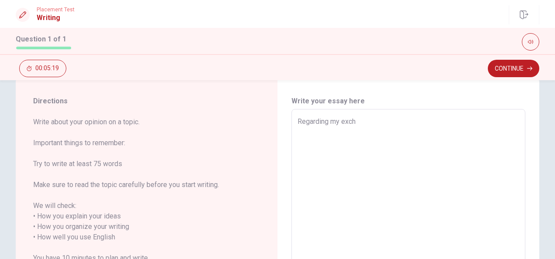
type textarea "Regarding my excha"
type textarea "x"
type textarea "Regarding my exchan"
type textarea "x"
type textarea "Regarding my exchanf"
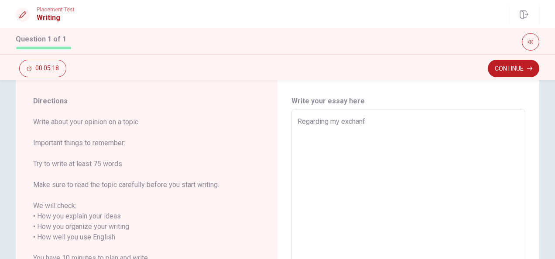
type textarea "x"
type textarea "Regarding my exchan"
type textarea "x"
type textarea "Regarding my exchang"
type textarea "x"
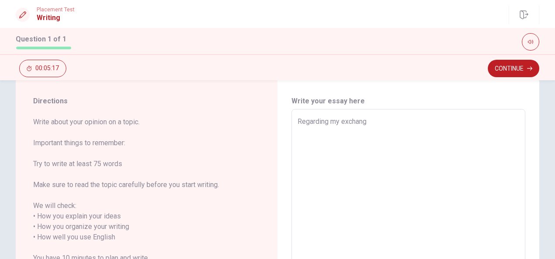
type textarea "Regarding my exchange"
type textarea "x"
type textarea "Regarding my exchange"
type textarea "x"
type textarea "Regarding my exchange p"
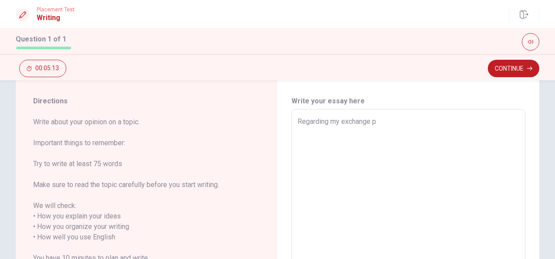
type textarea "x"
type textarea "Regarding my exchange pr"
type textarea "x"
type textarea "Regarding my exchange pro"
type textarea "x"
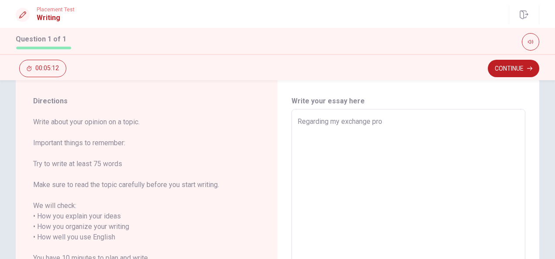
type textarea "Regarding my exchange prog"
type textarea "x"
type textarea "Regarding my exchange progr"
type textarea "x"
type textarea "Regarding my exchange progra"
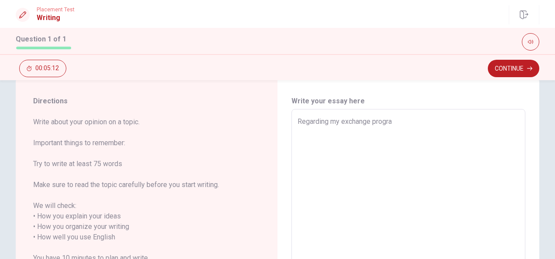
type textarea "x"
type textarea "Regarding my exchange program"
type textarea "x"
type textarea "Regarding my exchange program,"
type textarea "x"
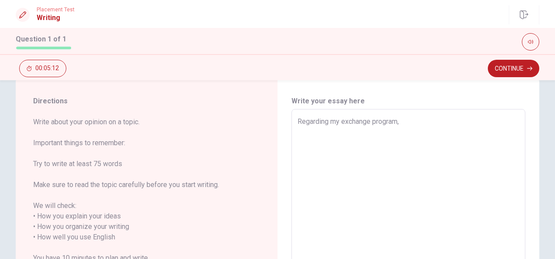
type textarea "Regarding my exchange program,"
type textarea "x"
type textarea "Regarding my exchange program, i"
type textarea "x"
type textarea "Regarding my exchange program, i"
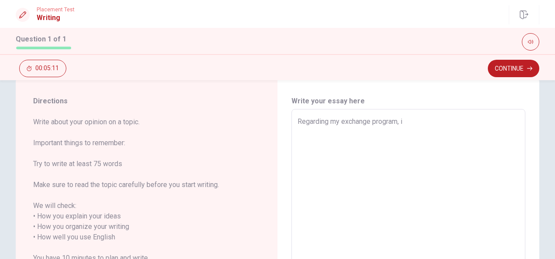
type textarea "x"
type textarea "Regarding my exchange program, i j"
type textarea "x"
type textarea "Regarding my exchange program, i"
type textarea "x"
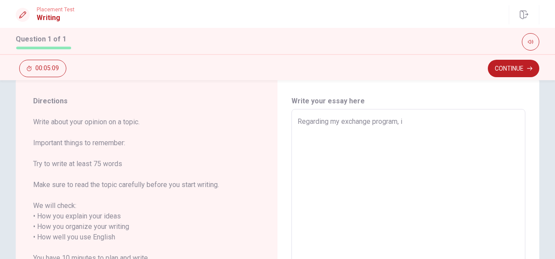
type textarea "Regarding my exchange program, i h"
type textarea "x"
type textarea "Regarding my exchange program, i ho"
type textarea "x"
type textarea "Regarding my exchange program, i hop"
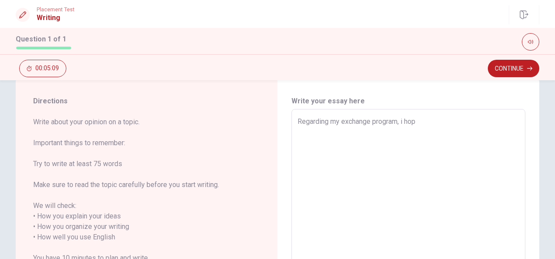
type textarea "x"
type textarea "Regarding my exchange program, i hope"
type textarea "x"
type textarea "Regarding my exchange program, i hope"
type textarea "x"
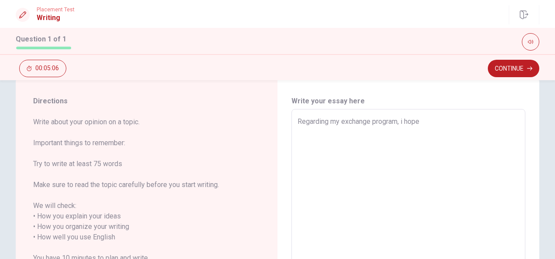
type textarea "Regarding my exchange program, i hope t"
type textarea "x"
type textarea "Regarding my exchange program, i hope to"
type textarea "x"
type textarea "Regarding my exchange program, i hope to"
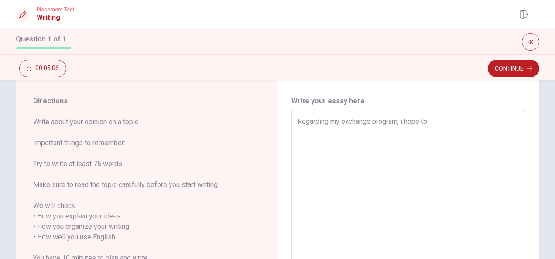
type textarea "x"
type textarea "Regarding my exchange program, i hope to c"
type textarea "x"
type textarea "Regarding my exchange program, i hope to co"
type textarea "x"
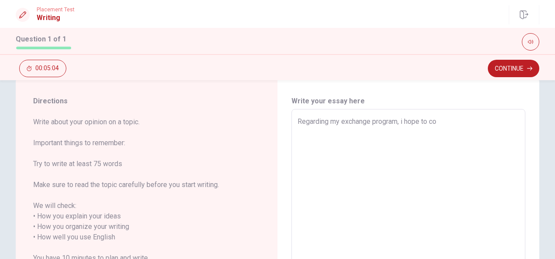
type textarea "Regarding my exchange program, i hope to com"
type textarea "x"
type textarea "Regarding my exchange program, i hope to come"
type textarea "x"
type textarea "Regarding my exchange program, i hope to come"
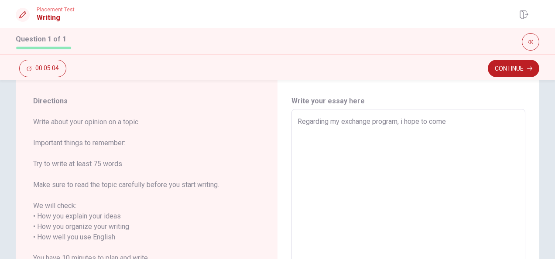
type textarea "x"
type textarea "Regarding my exchange program, i hope to come b"
type textarea "x"
type textarea "Regarding my exchange program, i hope to come ba"
type textarea "x"
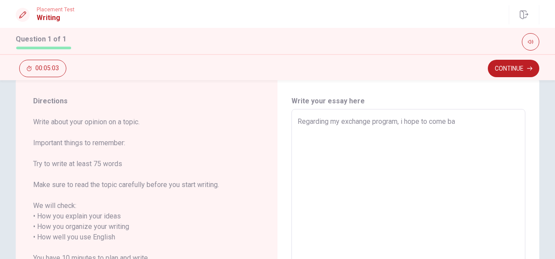
type textarea "Regarding my exchange program, i hope to come bac"
type textarea "x"
type textarea "Regarding my exchange program, i hope to come bacl"
type textarea "x"
type textarea "Regarding my exchange program, i hope to come bac"
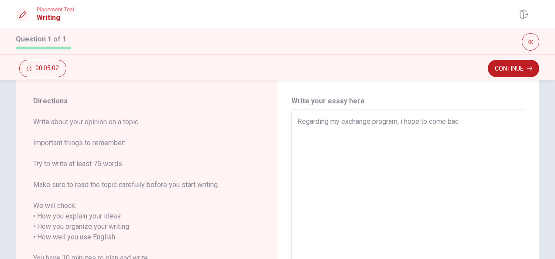
type textarea "x"
type textarea "Regarding my exchange program, i hope to come back"
type textarea "x"
type textarea "Regarding my exchange program, i hope to come back"
type textarea "x"
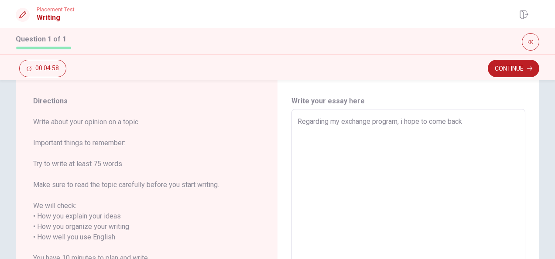
type textarea "Regarding my exchange program, i hope to come back m"
type textarea "x"
type textarea "Regarding my exchange program, i hope to come back mu"
type textarea "x"
type textarea "Regarding my exchange program, i hope to come back muc"
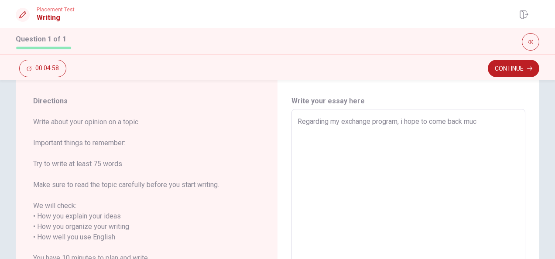
type textarea "x"
type textarea "Regarding my exchange program, i hope to come back much"
type textarea "x"
type textarea "Regarding my exchange program, i hope to come back much"
type textarea "x"
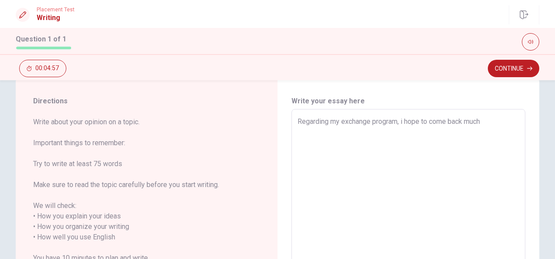
type textarea "Regarding my exchange program, i hope to come back much b"
type textarea "x"
type textarea "Regarding my exchange program, i hope to come back much be"
type textarea "x"
type textarea "Regarding my exchange program, i hope to come back much bet"
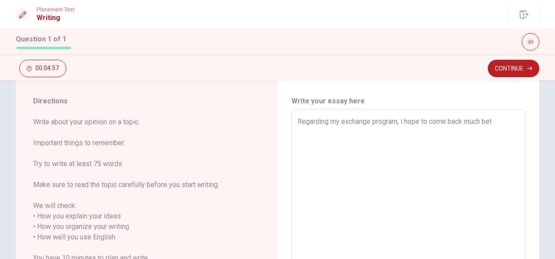
type textarea "x"
type textarea "Regarding my exchange program, i hope to come back much bett"
type textarea "x"
type textarea "Regarding my exchange program, i hope to come back much [PERSON_NAME]"
type textarea "x"
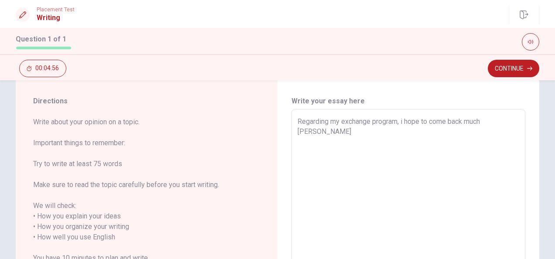
type textarea "Regarding my exchange program, i hope to come back much better"
type textarea "x"
type textarea "Regarding my exchange program, i hope to come back much better"
type textarea "x"
type textarea "Regarding my exchange program, i hope to come back much better a"
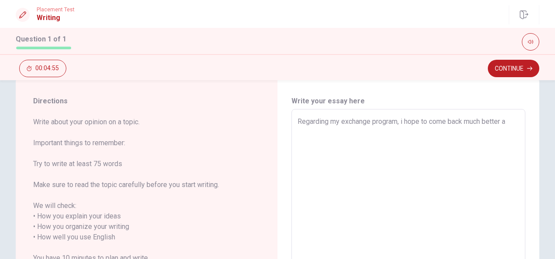
type textarea "x"
type textarea "Regarding my exchange program, i hope to come back much better at"
type textarea "x"
type textarea "Regarding my exchange program, i hope to come back much better at"
type textarea "x"
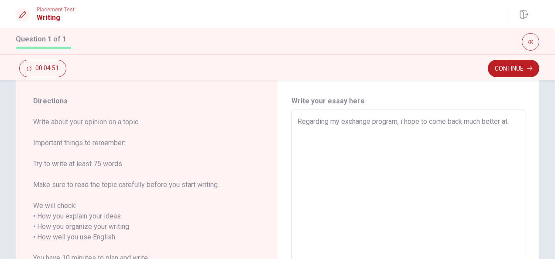
type textarea "Regarding my exchange program, i hope to come back much better at s"
type textarea "x"
type textarea "Regarding my exchange program, i hope to come back much better at sw"
type textarea "x"
type textarea "Regarding my exchange program, i hope to come back much better at swp"
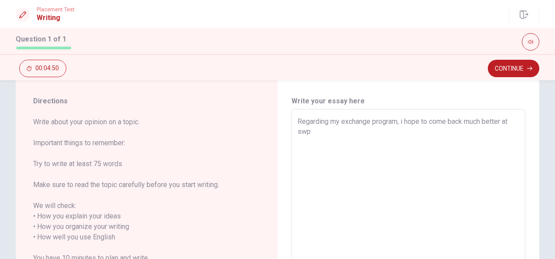
type textarea "x"
type textarea "Regarding my exchange program, i hope to come back much better at [GEOGRAPHIC_D…"
type textarea "x"
type textarea "Regarding my exchange program, i hope to come back much better at swpea"
type textarea "x"
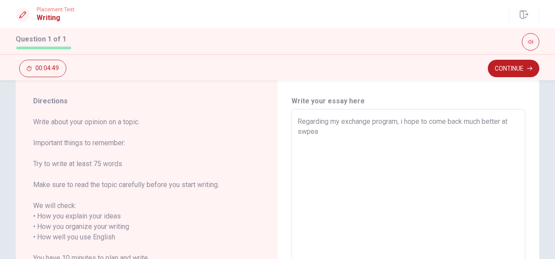
type textarea "Regarding my exchange program, i hope to come back much better at [GEOGRAPHIC_D…"
type textarea "x"
type textarea "Regarding my exchange program, i hope to come back much better at [GEOGRAPHIC_D…"
type textarea "x"
type textarea "Regarding my exchange program, i hope to come back much better at [GEOGRAPHIC_D…"
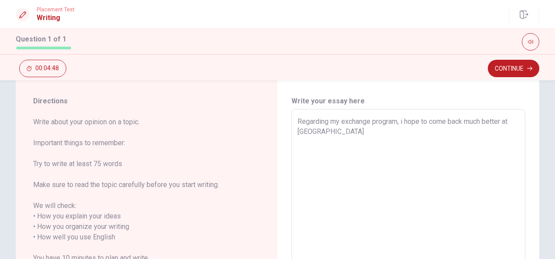
type textarea "x"
type textarea "Regarding my exchange program, i hope to come back much better at swpeaking"
type textarea "x"
type textarea "Regarding my exchange program, i hope to come back much better at swpeaking"
type textarea "x"
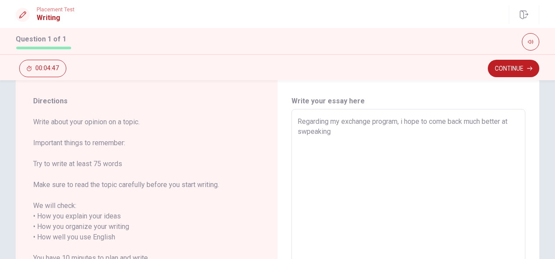
type textarea "Regarding my exchange program, i hope to come back much better at swpeaking a"
type textarea "x"
type textarea "Regarding my exchange program, i hope to come back much better at swpeaking an"
type textarea "x"
type textarea "Regarding my exchange program, i hope to come back much better at swpeaking and"
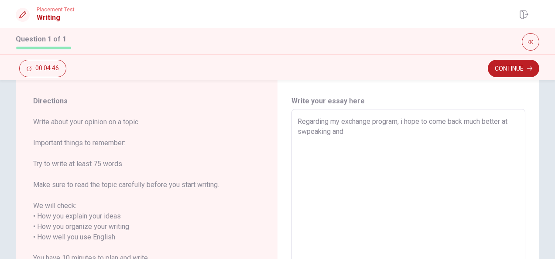
type textarea "x"
type textarea "Regarding my exchange program, i hope to come back much better at swpeaking and"
type textarea "x"
type textarea "Regarding my exchange program, i hope to come back much better at swpeaking and…"
type textarea "x"
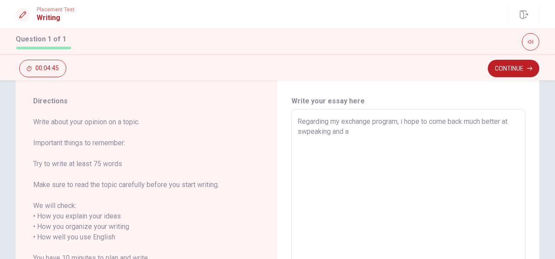
type textarea "Regarding my exchange program, i hope to come back much better at swpeaking and…"
type textarea "x"
type textarea "Regarding my exchange program, i hope to come back much better at swpeaking and…"
type textarea "x"
type textarea "Regarding my exchange program, i hope to come back much better at swpeaking and…"
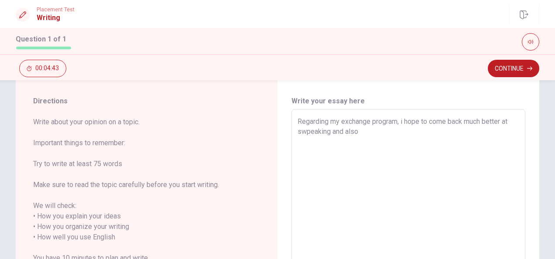
type textarea "x"
type textarea "Regarding my exchange program, i hope to come back much better at swpeaking and…"
type textarea "x"
type textarea "Regarding my exchange program, i hope to come back much better at swpeaking and…"
click at [492, 132] on textarea "Regarding my exchange program, i hope to come back much better at swpeaking and…" at bounding box center [409, 237] width 222 height 242
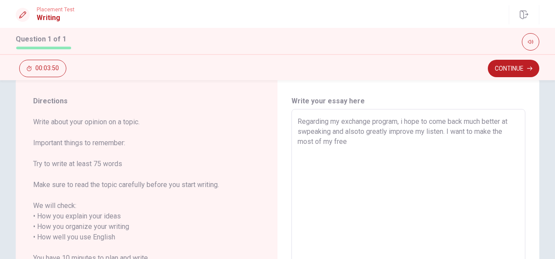
click at [355, 143] on textarea "Regarding my exchange program, i hope to come back much better at swpeaking and…" at bounding box center [409, 237] width 222 height 242
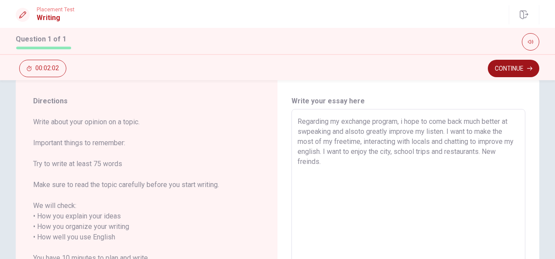
click at [522, 68] on button "Continue" at bounding box center [513, 68] width 51 height 17
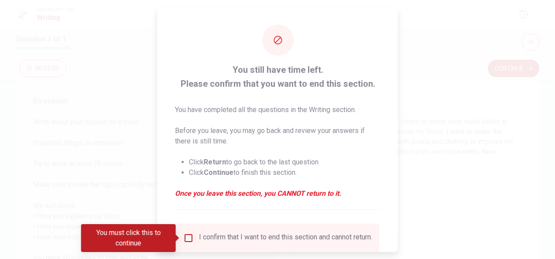
click at [189, 237] on input "You must click this to continue" at bounding box center [188, 238] width 10 height 10
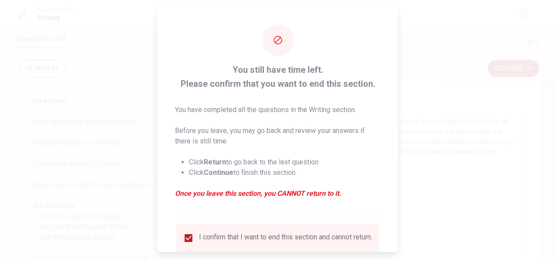
scroll to position [66, 0]
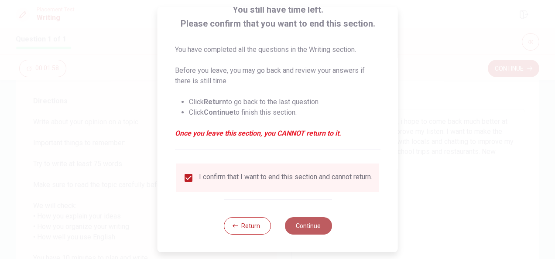
click at [307, 225] on button "Continue" at bounding box center [307, 225] width 47 height 17
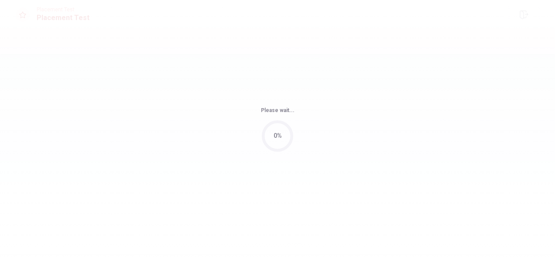
scroll to position [0, 0]
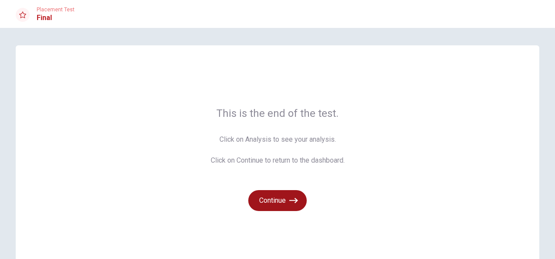
click at [284, 199] on button "Continue" at bounding box center [277, 200] width 58 height 21
